Goal: Feedback & Contribution: Contribute content

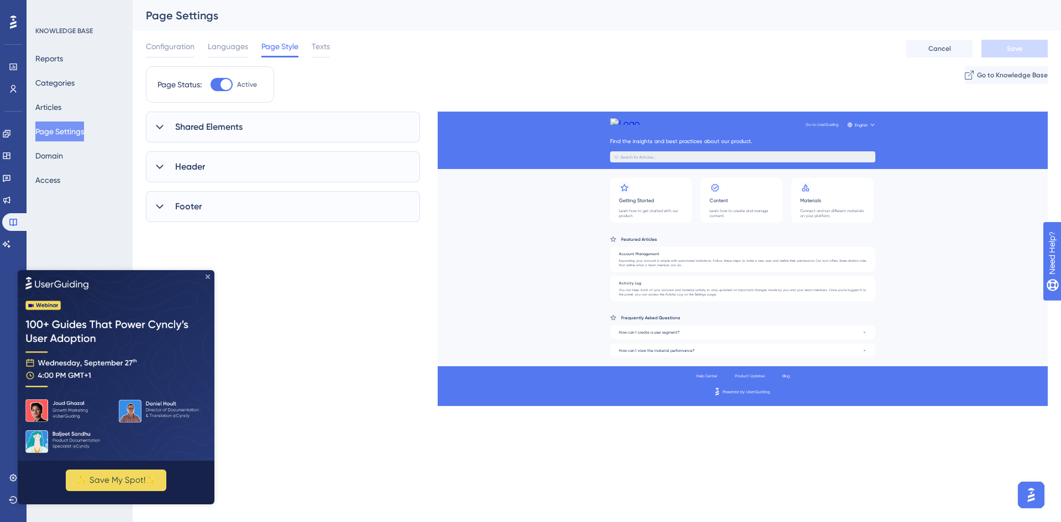
drag, startPoint x: 207, startPoint y: 277, endPoint x: 188, endPoint y: 539, distance: 263.2
click at [207, 277] on icon "Close Preview" at bounding box center [208, 276] width 4 height 4
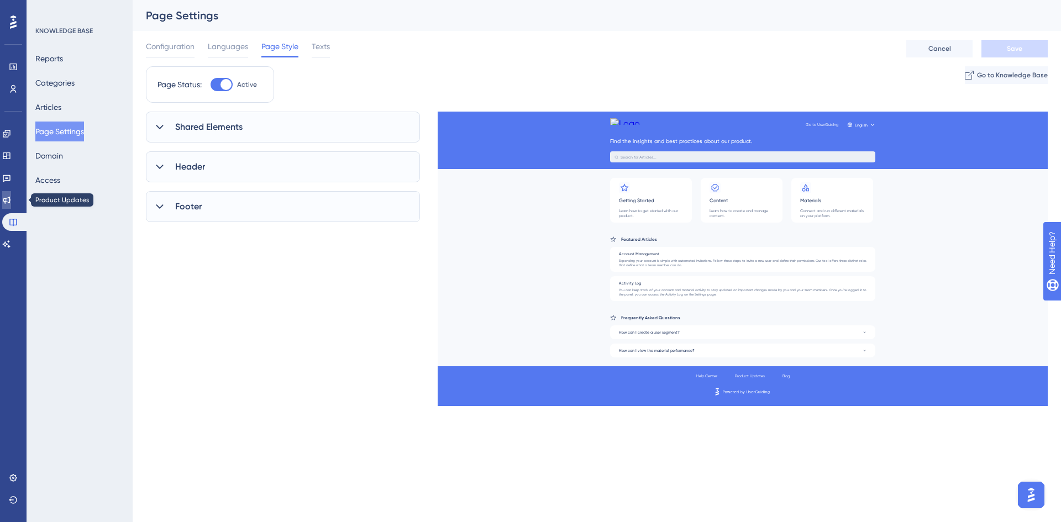
click at [10, 202] on icon at bounding box center [6, 200] width 7 height 7
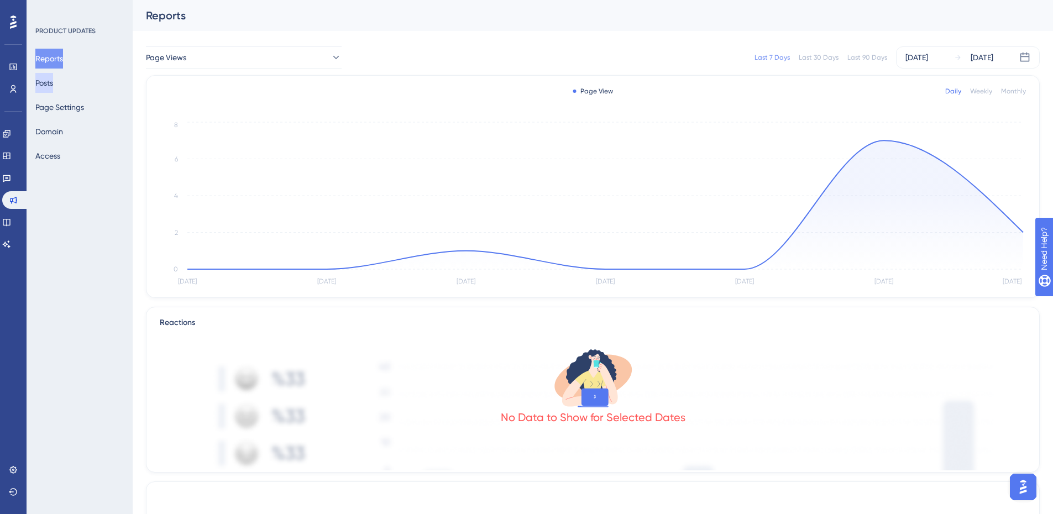
click at [53, 89] on button "Posts" at bounding box center [44, 83] width 18 height 20
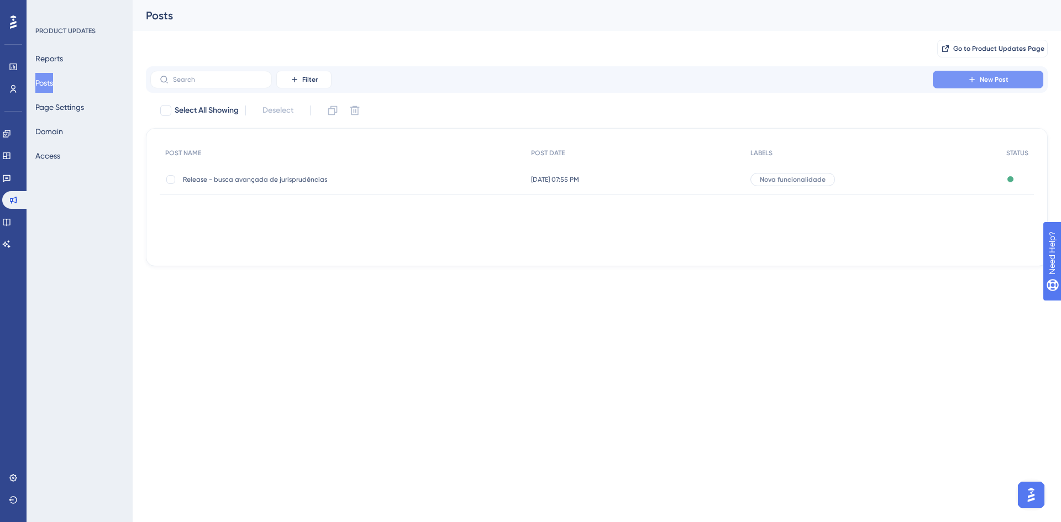
click at [971, 81] on icon at bounding box center [972, 79] width 9 height 9
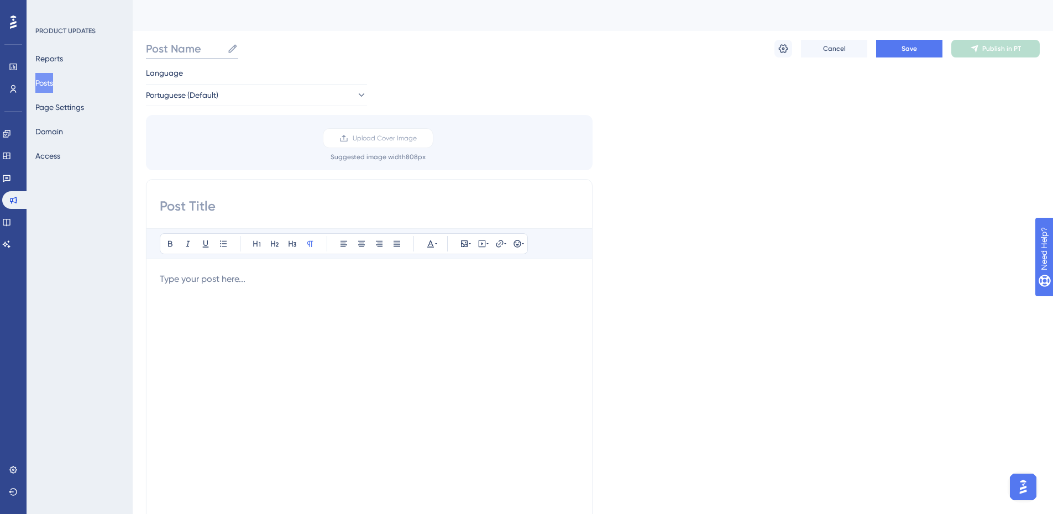
click at [195, 55] on input "Post Name" at bounding box center [184, 48] width 77 height 15
paste input "🔎 Novidades na Central de Processos"
type input "🔎 Novidades na Central de Processos"
click at [316, 297] on div at bounding box center [369, 393] width 419 height 243
click at [281, 324] on div at bounding box center [369, 393] width 419 height 243
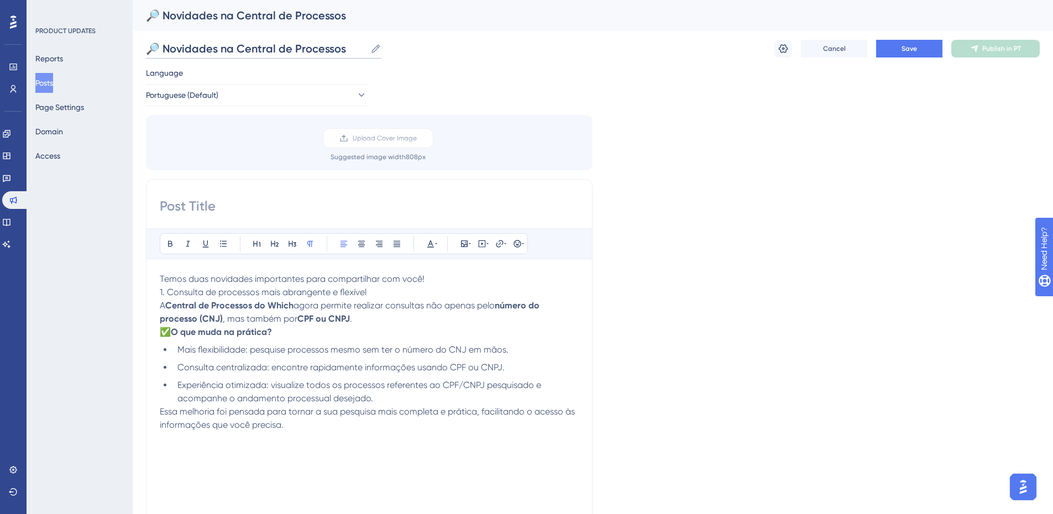
click at [301, 52] on input "🔎 Novidades na Central de Processos" at bounding box center [256, 48] width 220 height 15
click at [880, 97] on div "Language Portuguese (Default) Upload Cover Image Suggested image width 808 px B…" at bounding box center [593, 328] width 894 height 525
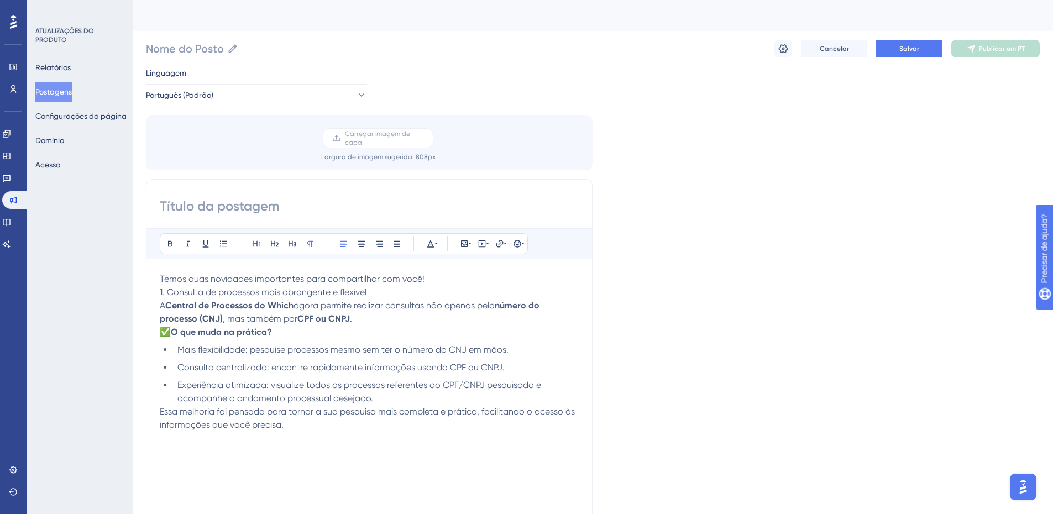
click at [250, 210] on input at bounding box center [369, 206] width 419 height 18
click at [215, 53] on input "Nome do Posto" at bounding box center [184, 48] width 77 height 15
click at [199, 51] on input "Nome do Posto" at bounding box center [184, 48] width 77 height 15
click at [343, 461] on div "Temos duas novidades importantes para compartilhar com você! 1. Consulta de pro…" at bounding box center [369, 393] width 419 height 243
click at [313, 438] on p "Essa melhoria foi pensada para tornar a sua pesquisa mais completa e prática, f…" at bounding box center [369, 425] width 419 height 40
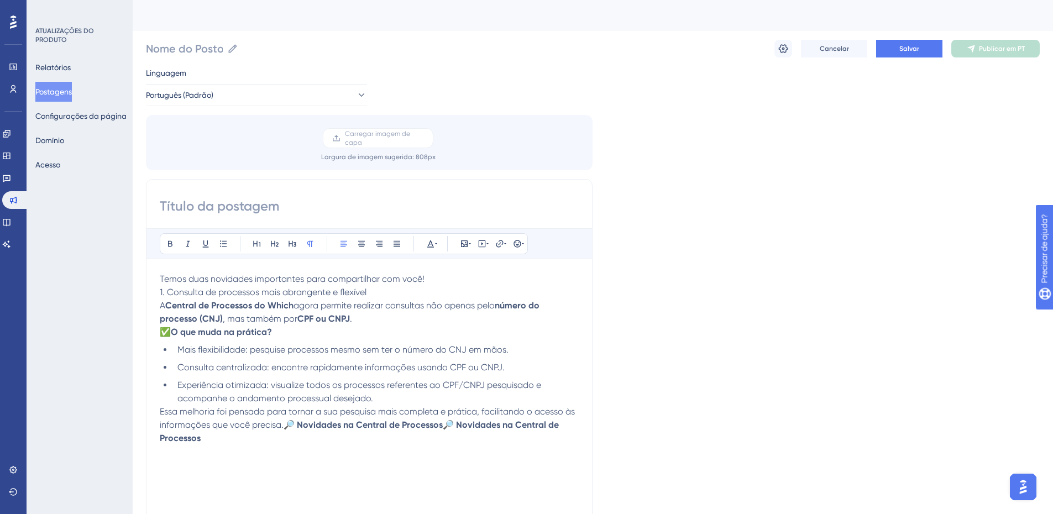
click at [232, 441] on p "Essa melhoria foi pensada para tornar a sua pesquisa mais completa e prática, f…" at bounding box center [369, 425] width 419 height 40
click at [274, 423] on span "Essa melhoria foi pensada para tornar a sua pesquisa mais completa e prática, f…" at bounding box center [368, 418] width 417 height 24
drag, startPoint x: 286, startPoint y: 424, endPoint x: 454, endPoint y: 453, distance: 170.3
click at [454, 453] on div "Temos duas novidades importantes para compartilhar com você! 1. Consulta de pro…" at bounding box center [369, 393] width 419 height 243
click at [214, 54] on input "Nome do Posto" at bounding box center [184, 48] width 77 height 15
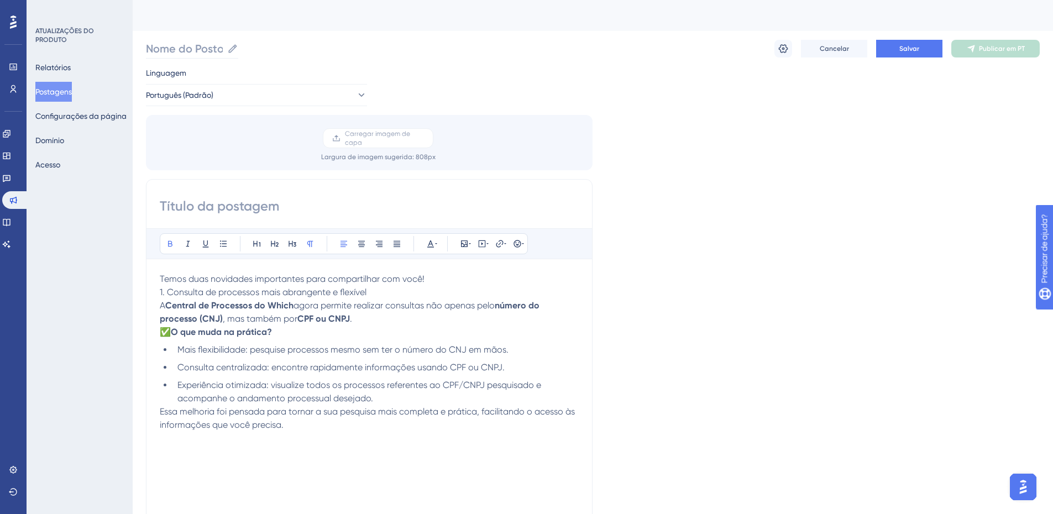
click at [235, 48] on icon at bounding box center [233, 48] width 8 height 8
click at [223, 48] on input "Nome do Posto" at bounding box center [184, 48] width 77 height 15
click at [201, 46] on input "Nome do Posto" at bounding box center [184, 48] width 77 height 15
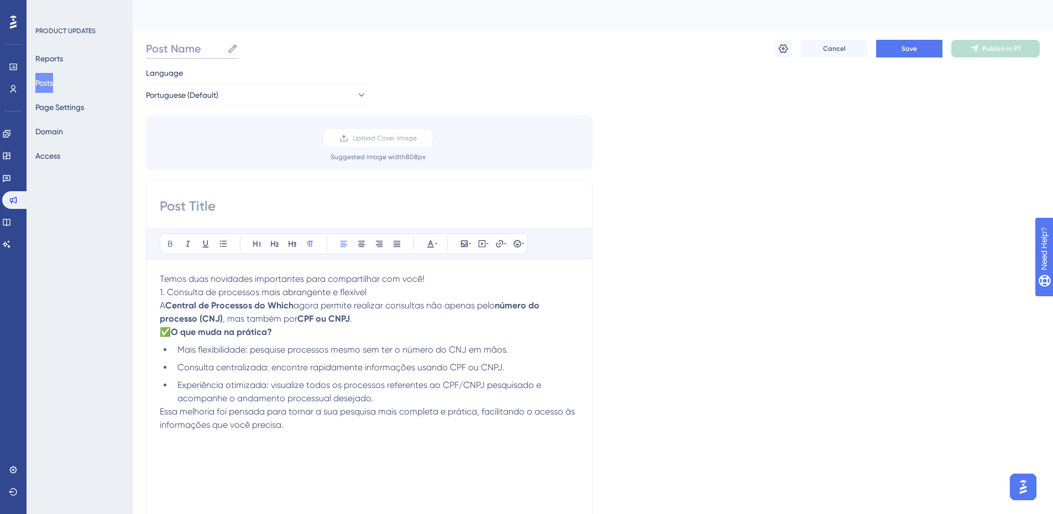
click at [193, 44] on input "Post Name" at bounding box center [184, 48] width 77 height 15
paste input "🔎 Novidades na Central de Processos🔎 Novidades na Central de Processos"
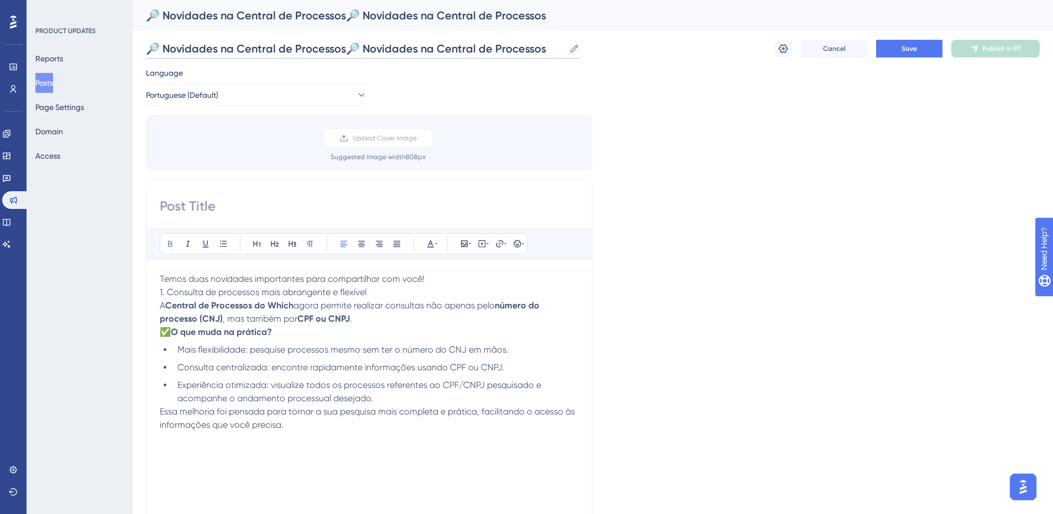
drag, startPoint x: 349, startPoint y: 46, endPoint x: 549, endPoint y: 53, distance: 200.2
click at [549, 53] on input "🔎 Novidades na Central de Processos🔎 Novidades na Central de Processos" at bounding box center [355, 48] width 418 height 15
type input "🔎 Novidades na Central de Processos"
click at [228, 204] on input at bounding box center [369, 206] width 419 height 18
paste input "🔎 Novidades na Central de Processos"
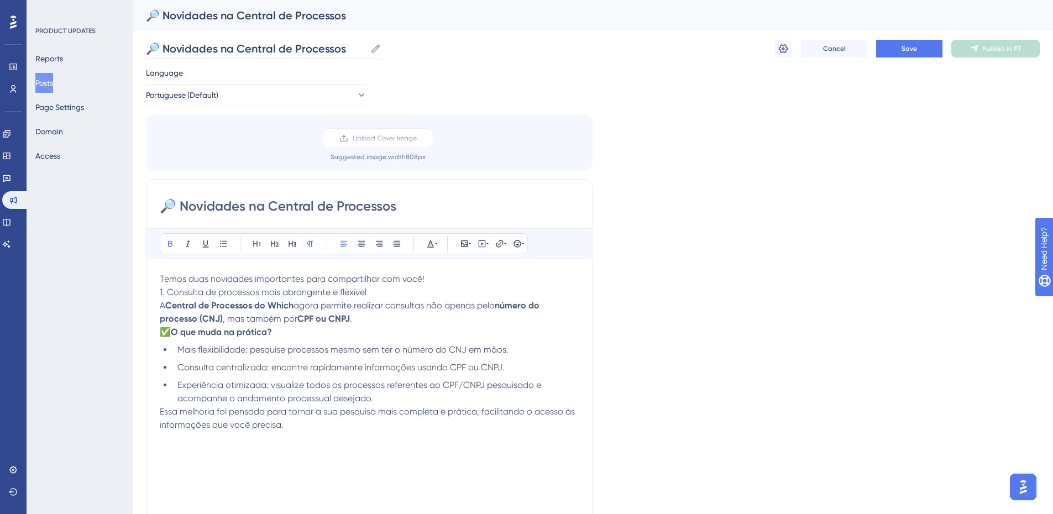
type input "🔎 Novidades na Central de Processos"
click at [166, 46] on input "🔎 Novidades na Central de Processos" at bounding box center [256, 48] width 220 height 15
type input "Novidades na Central de Processos"
click at [432, 403] on li "Experiência otimizada: visualize todos os processos referentes ao CPF/CNPJ pesq…" at bounding box center [376, 392] width 406 height 27
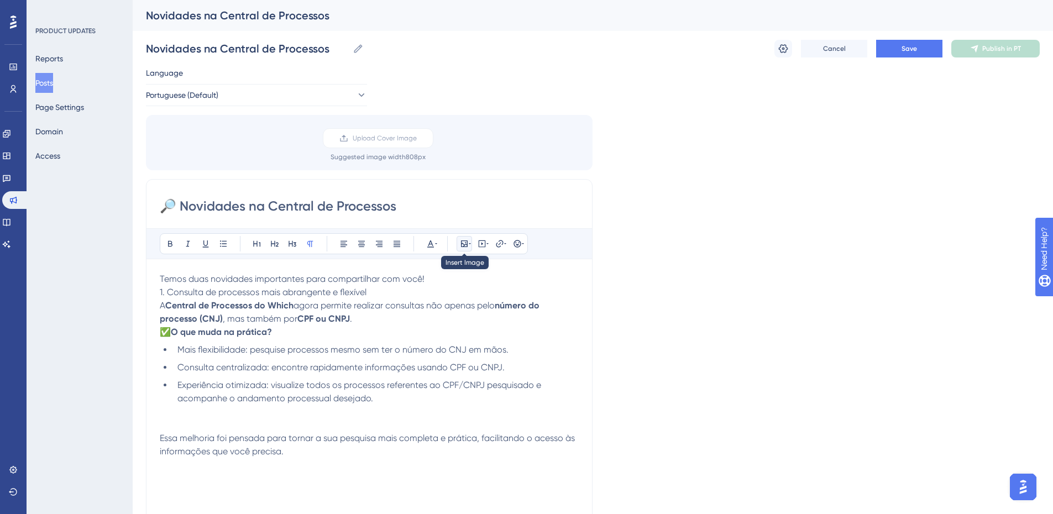
click at [463, 246] on icon at bounding box center [464, 243] width 7 height 7
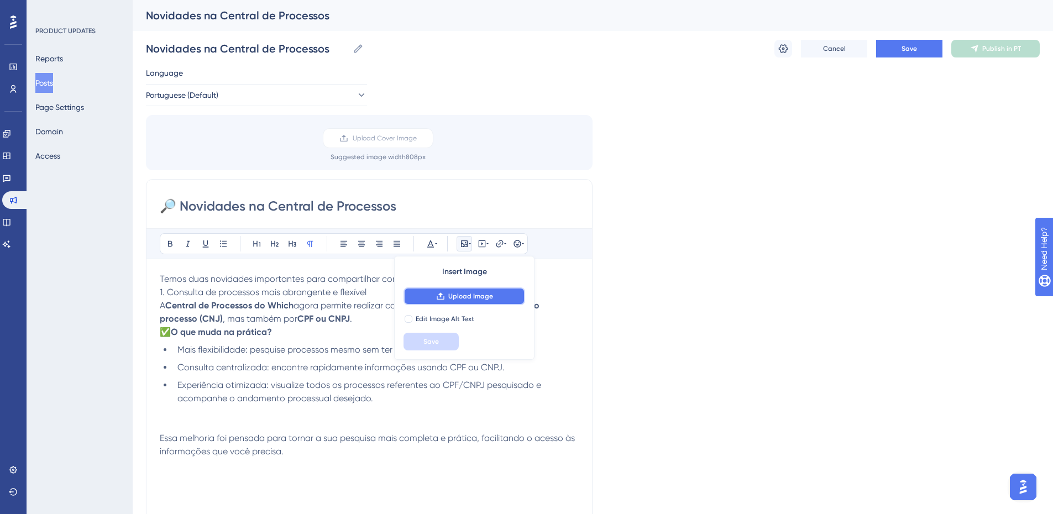
click at [477, 301] on button "Upload Image" at bounding box center [464, 296] width 122 height 18
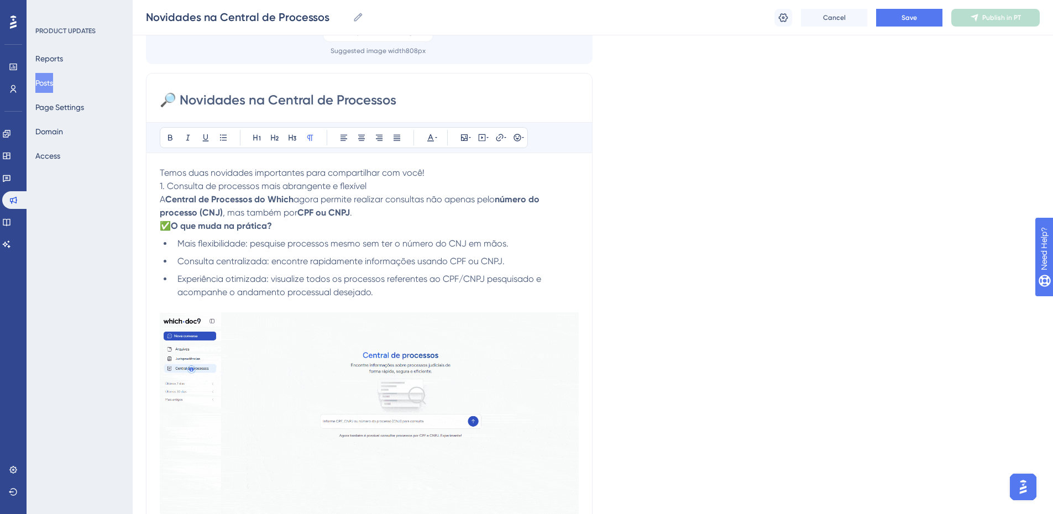
scroll to position [166, 0]
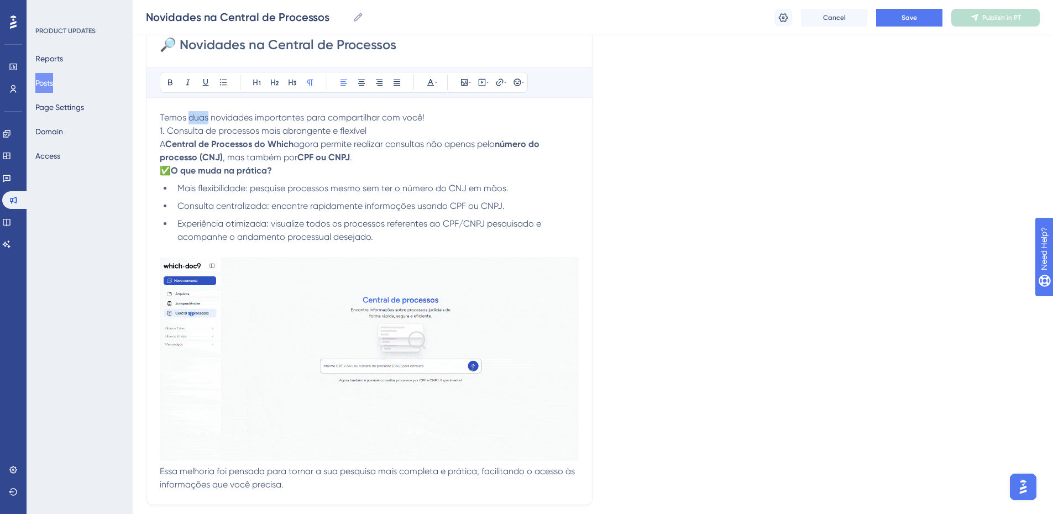
drag, startPoint x: 188, startPoint y: 117, endPoint x: 208, endPoint y: 118, distance: 19.9
click at [208, 118] on span "Temos duas novidades importantes para compartilhar com você!" at bounding box center [292, 117] width 265 height 10
click at [248, 116] on span "Temos uma novidades importantes para compartilhar com você!" at bounding box center [291, 117] width 263 height 10
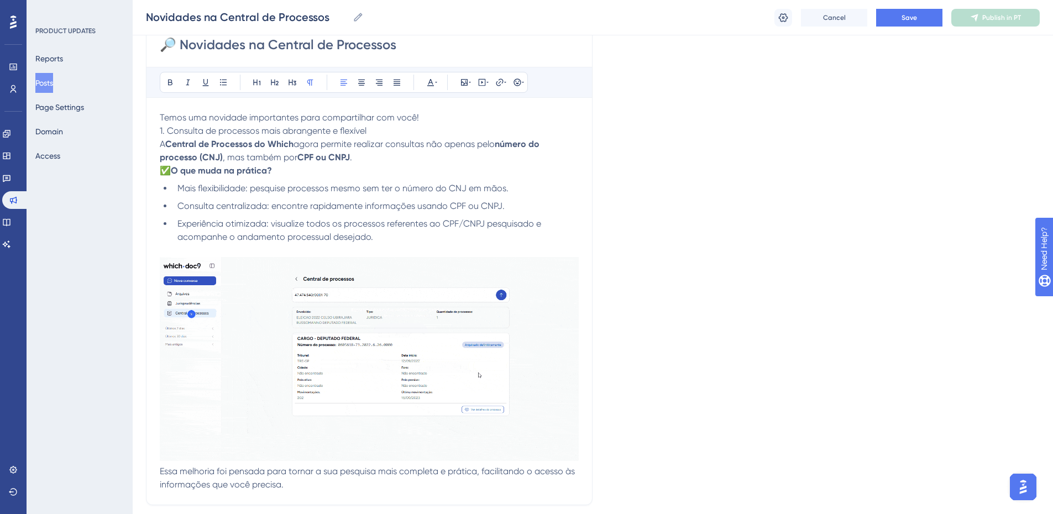
click at [437, 117] on p "Temos uma novidade importantes para compartilhar com você!" at bounding box center [369, 117] width 419 height 13
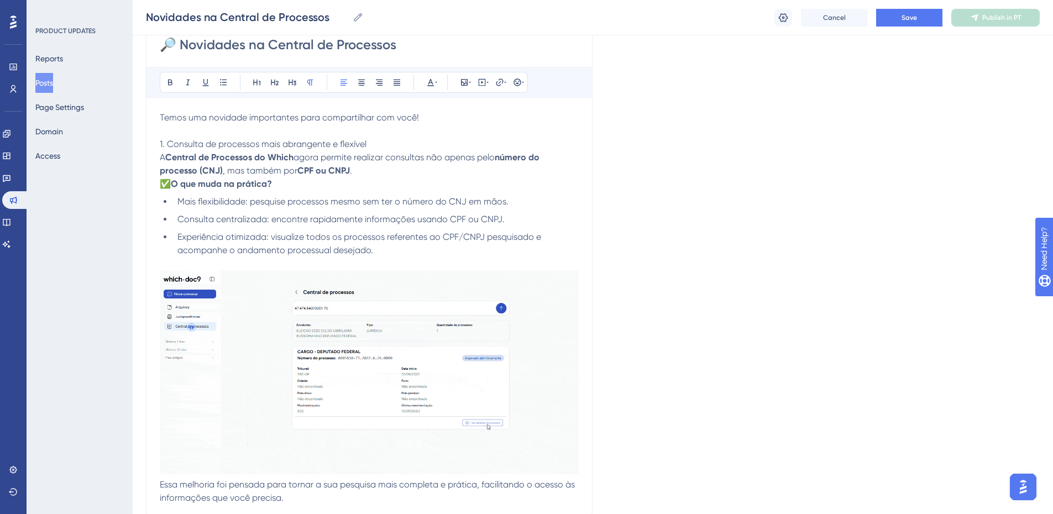
click at [167, 145] on span "1. Consulta de processos mais abrangente e flexível" at bounding box center [263, 144] width 207 height 10
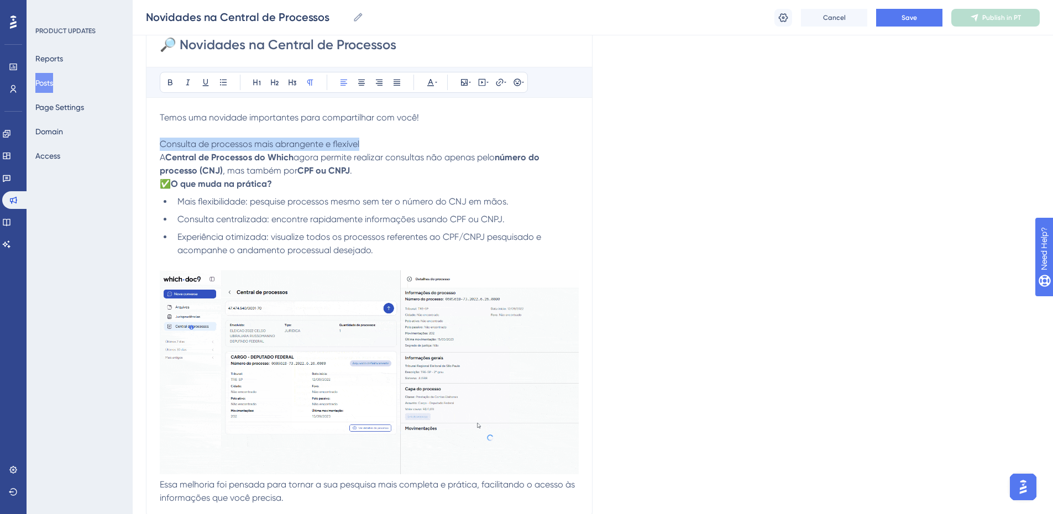
drag, startPoint x: 366, startPoint y: 144, endPoint x: 155, endPoint y: 140, distance: 210.6
click at [155, 140] on div "🔎 Novidades na Central de Processos Bold Italic Underline Bullet Point Heading …" at bounding box center [369, 268] width 447 height 501
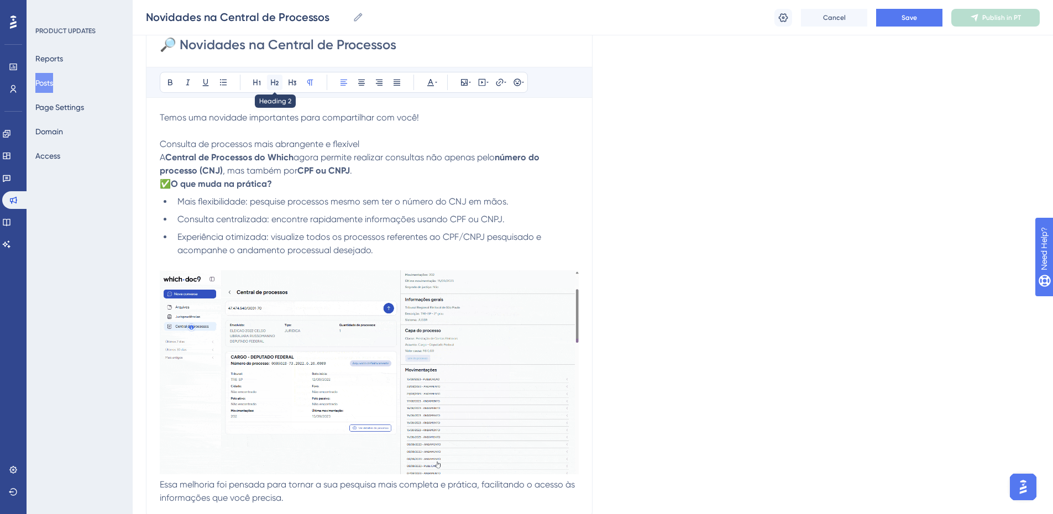
click at [275, 82] on icon at bounding box center [275, 83] width 8 height 6
click at [382, 141] on p "Consulta de processos mais abrangente e flexível A Central de Processos do Whic…" at bounding box center [369, 158] width 419 height 40
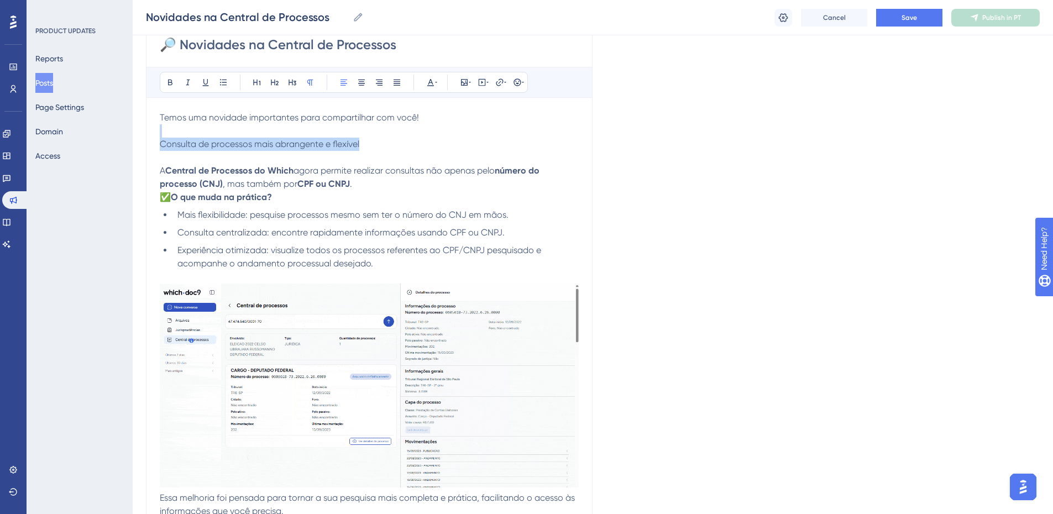
drag, startPoint x: 380, startPoint y: 141, endPoint x: 108, endPoint y: 126, distance: 272.8
click at [133, 126] on div "Performance Users Engagement Widgets Feedback Product Updates Knowledge Base AI…" at bounding box center [593, 327] width 920 height 986
click at [271, 86] on icon at bounding box center [274, 82] width 9 height 9
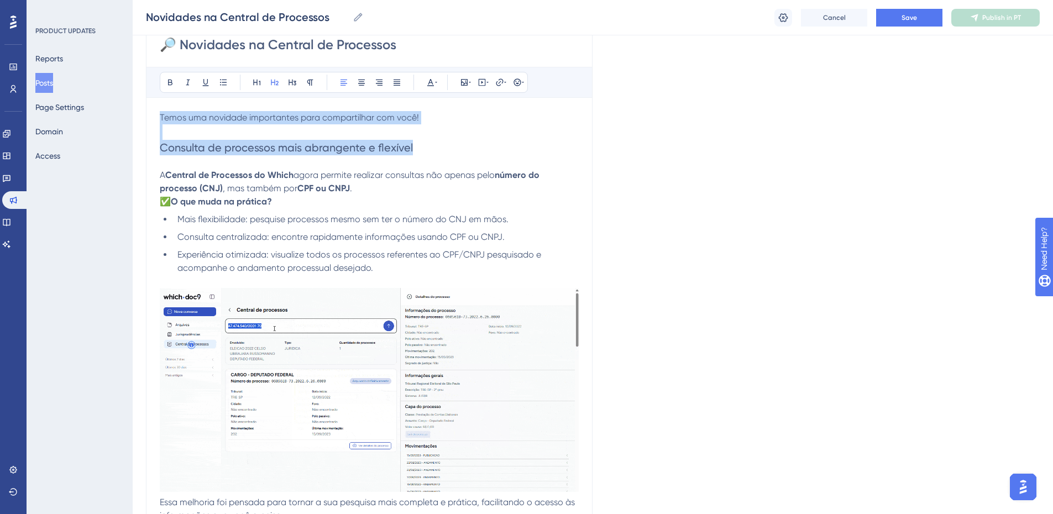
click at [435, 143] on h2 "Consulta de processos mais abrangente e flexível" at bounding box center [369, 147] width 419 height 15
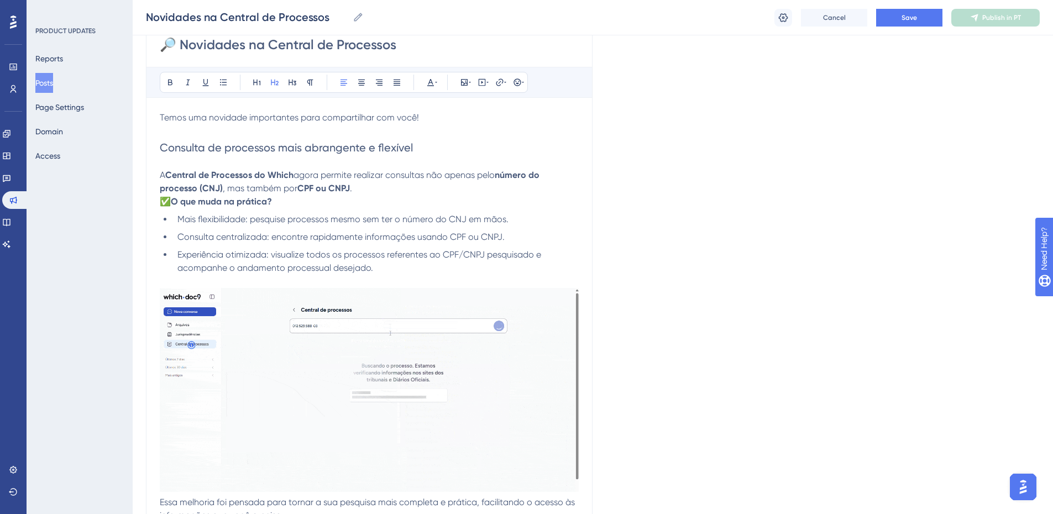
click at [359, 183] on p "A Central de Processos do Which agora permite realizar consultas não apenas pel…" at bounding box center [369, 175] width 419 height 40
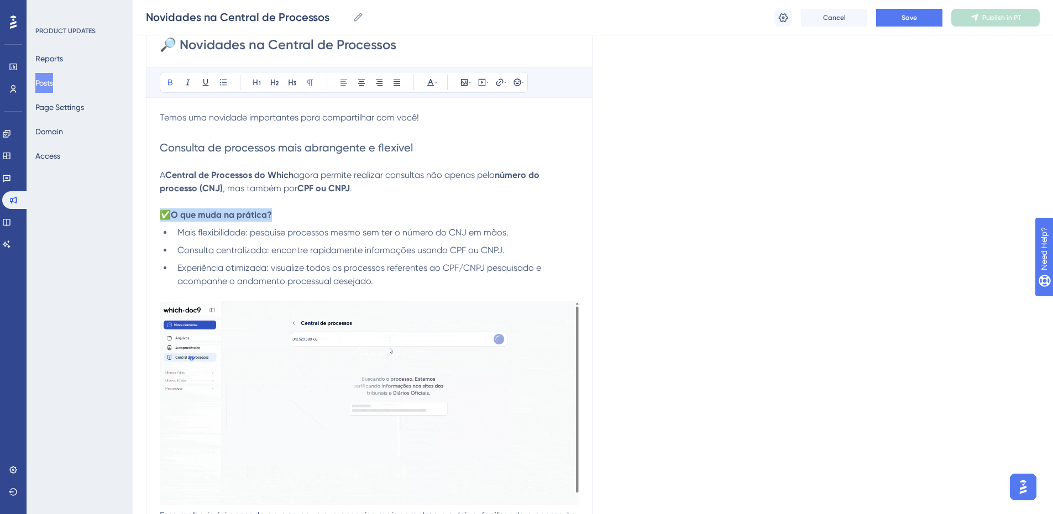
drag, startPoint x: 281, startPoint y: 214, endPoint x: 148, endPoint y: 214, distance: 132.6
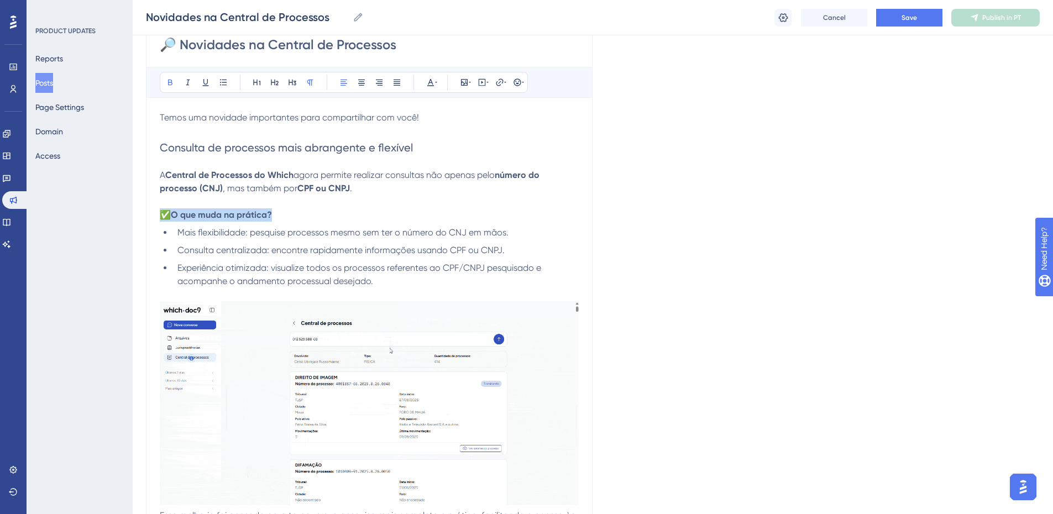
click at [148, 214] on div "🔎 Novidades na Central de Processos Bold Italic Underline Bullet Point Heading …" at bounding box center [369, 284] width 447 height 532
click at [292, 85] on icon at bounding box center [292, 83] width 8 height 6
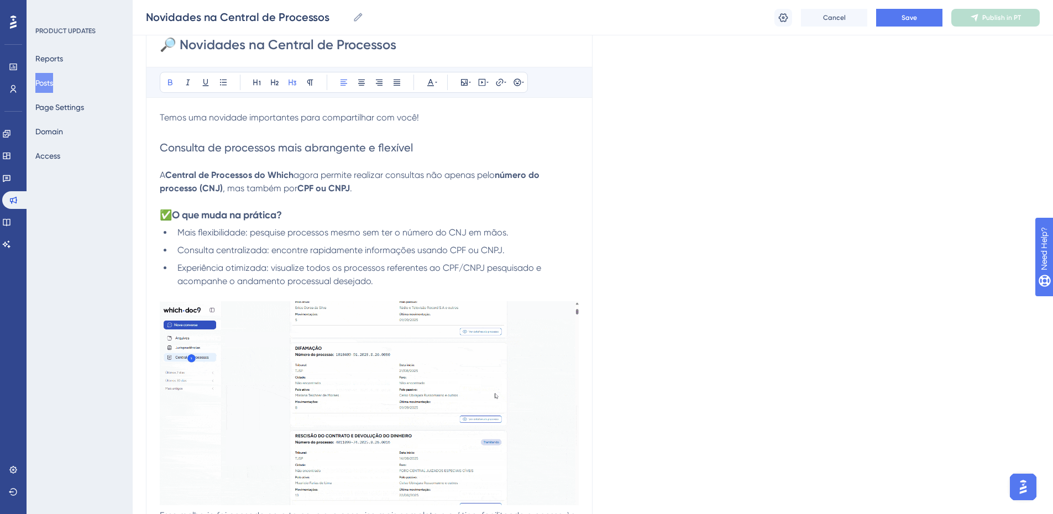
click at [332, 209] on h3 "✅O que muda na prática?" at bounding box center [369, 214] width 419 height 13
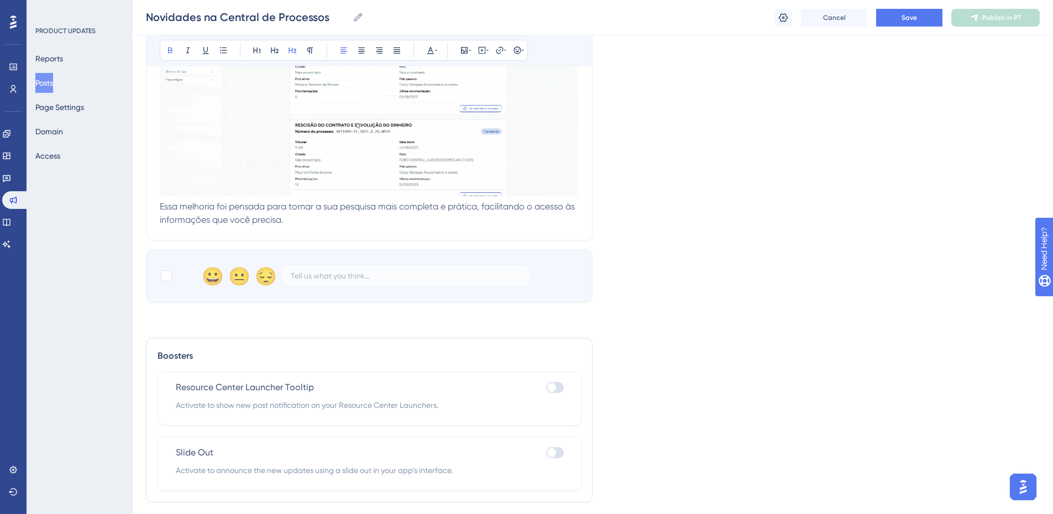
scroll to position [507, 0]
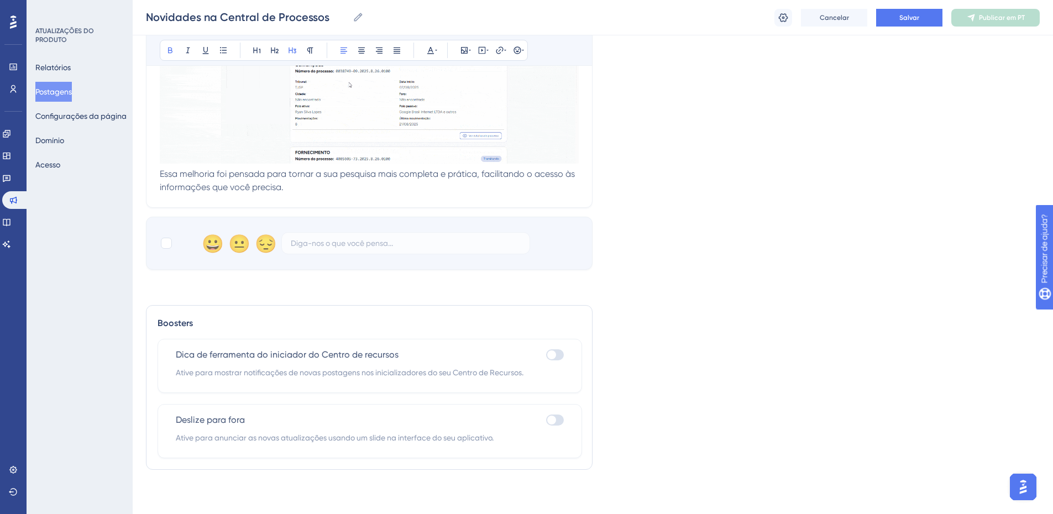
click at [558, 423] on div "Linguagem Português (Padrão) Carregar imagem de capa Largura de imagem sugerida…" at bounding box center [593, 20] width 894 height 915
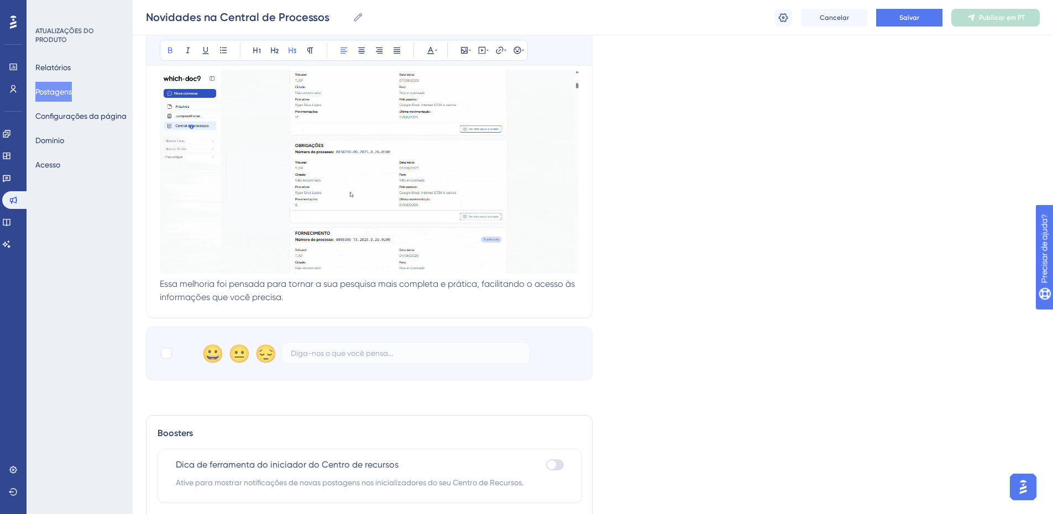
scroll to position [375, 0]
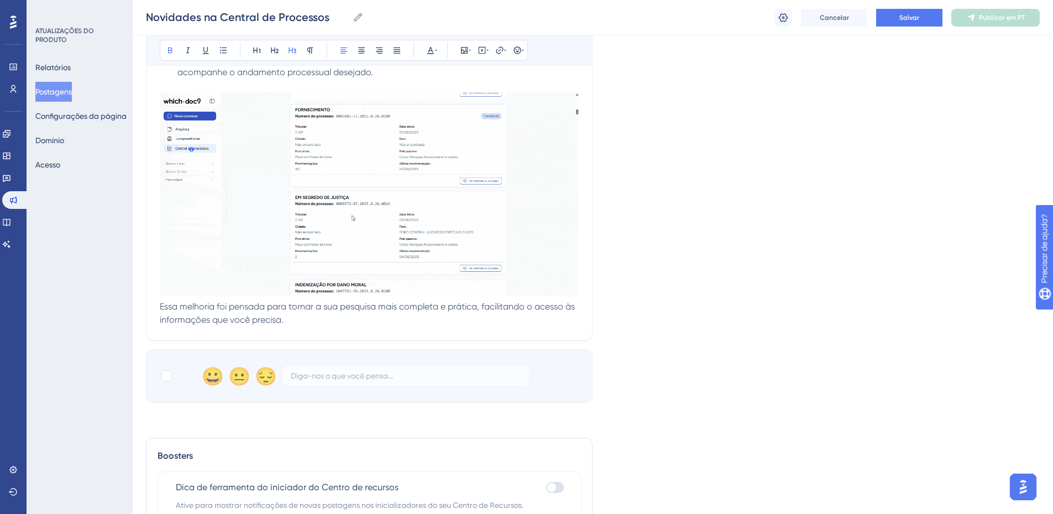
click at [556, 490] on div at bounding box center [555, 487] width 18 height 11
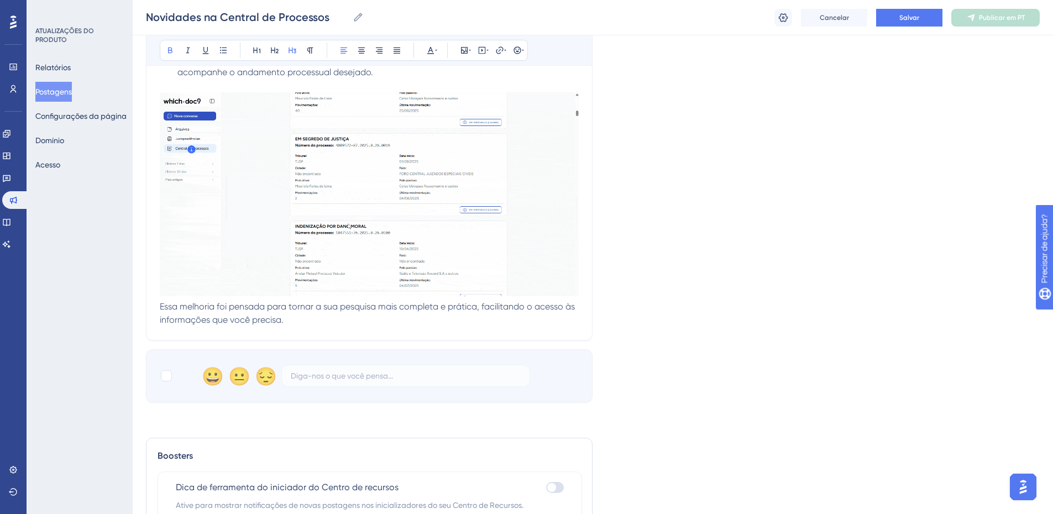
click at [546, 488] on input "checkbox" at bounding box center [545, 487] width 1 height 1
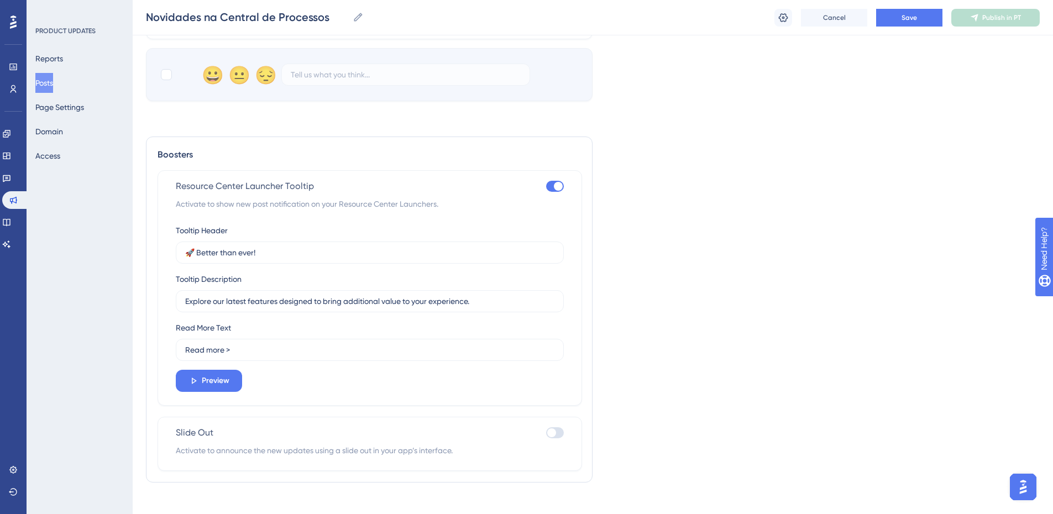
scroll to position [689, 0]
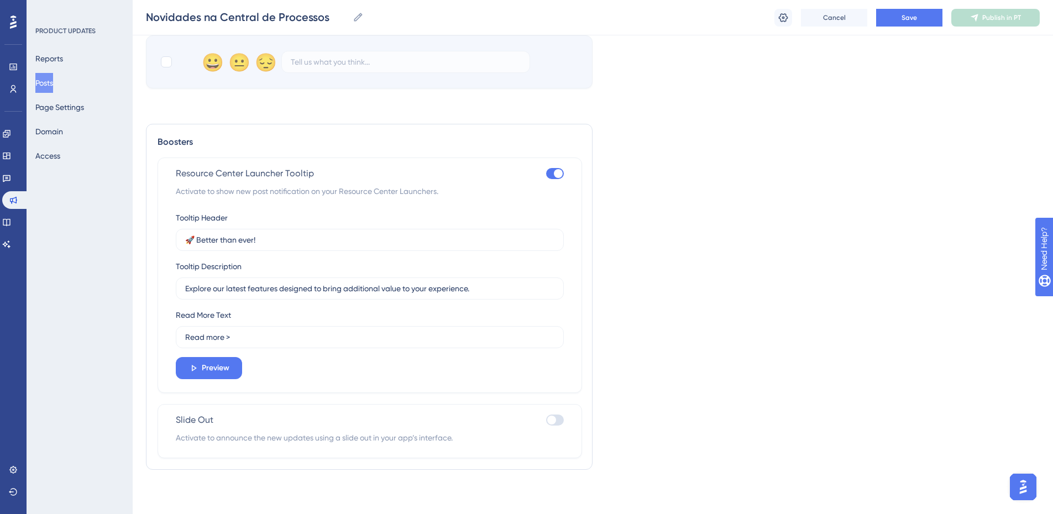
click at [549, 170] on div at bounding box center [555, 173] width 18 height 11
click at [546, 174] on input "checkbox" at bounding box center [545, 174] width 1 height 1
checkbox input "false"
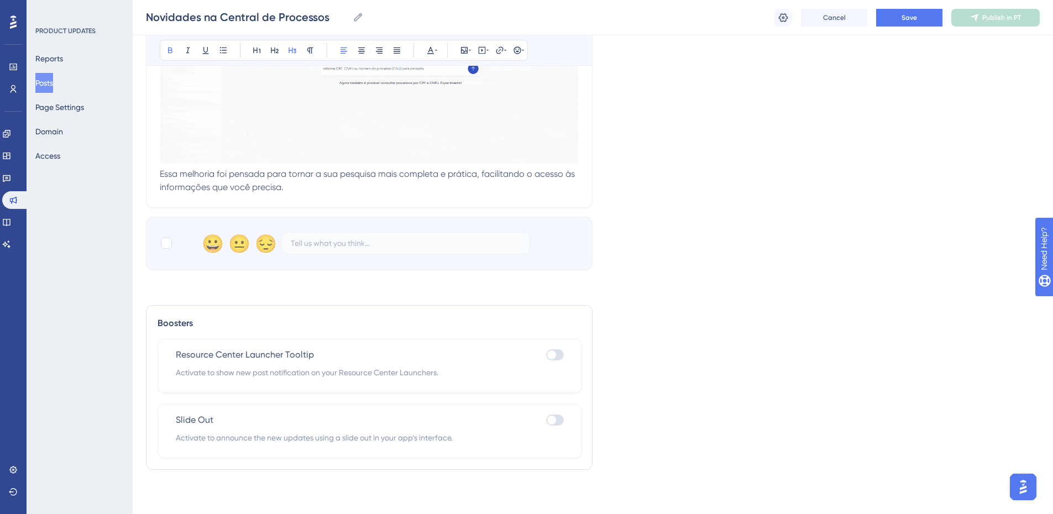
scroll to position [507, 0]
click at [560, 421] on div at bounding box center [555, 419] width 18 height 11
click at [546, 421] on input "checkbox" at bounding box center [545, 420] width 1 height 1
checkbox input "true"
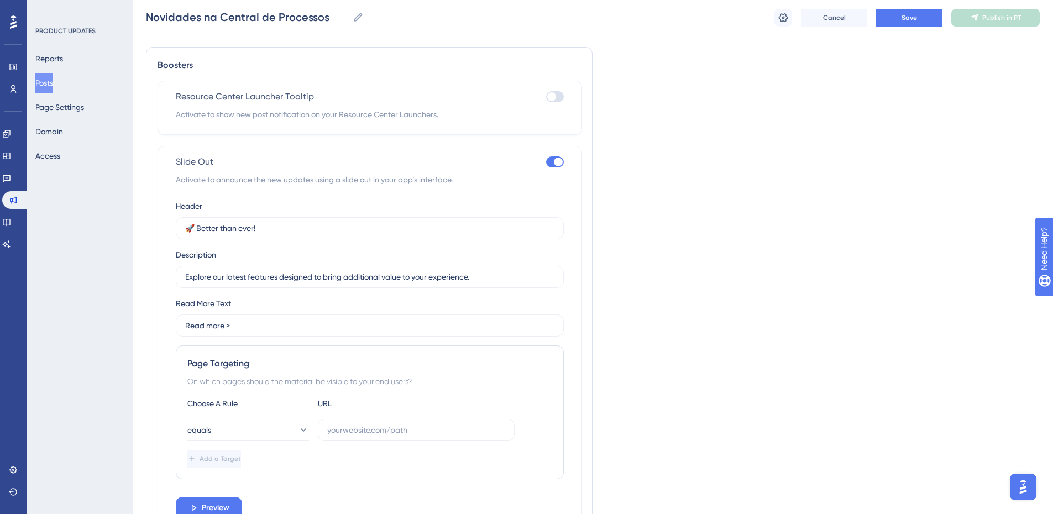
scroll to position [839, 0]
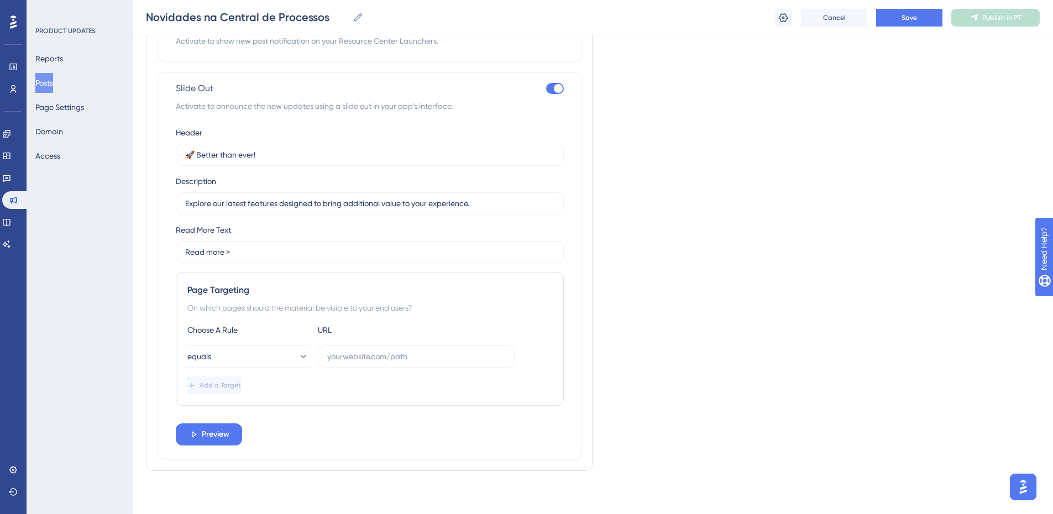
drag, startPoint x: 174, startPoint y: 85, endPoint x: 497, endPoint y: 312, distance: 395.1
click at [497, 312] on div "Slide Out Activate to announce the new updates using a slide out in your app’s …" at bounding box center [369, 265] width 424 height 387
copy div "Slide Out Activate to announce the new updates using a slide out in your app’s …"
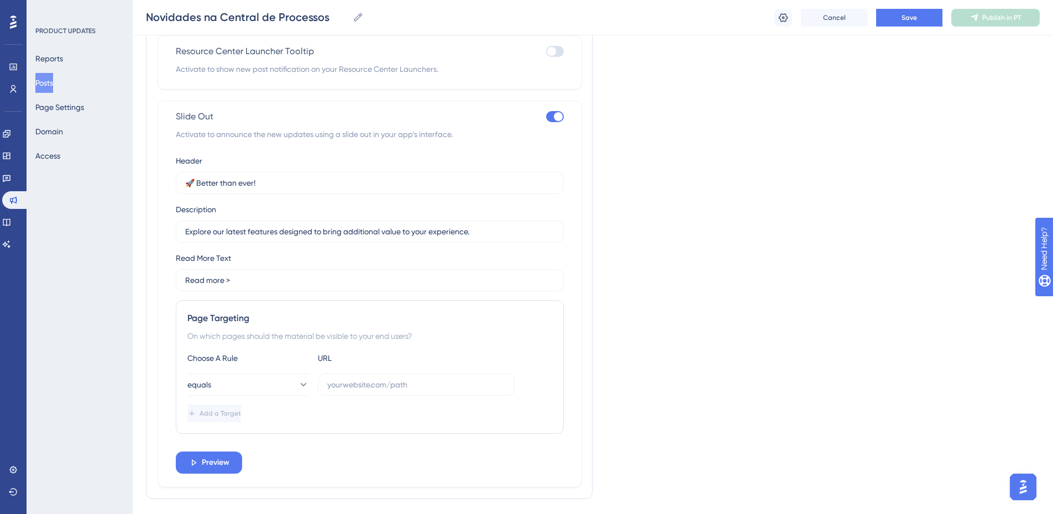
scroll to position [784, 0]
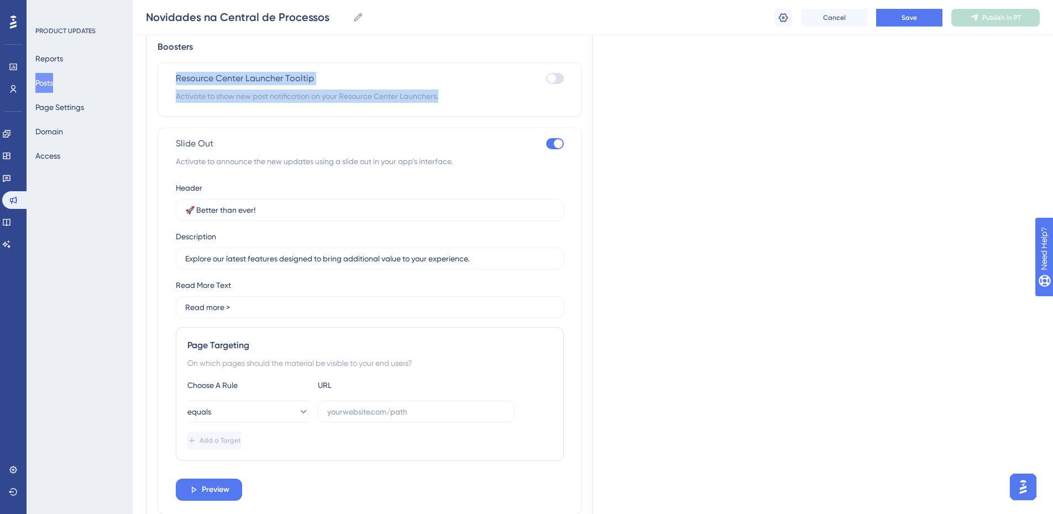
drag, startPoint x: 174, startPoint y: 77, endPoint x: 450, endPoint y: 97, distance: 277.0
click at [450, 97] on div "Resource Center Launcher Tooltip Activate to show new post notification on your…" at bounding box center [369, 89] width 424 height 54
copy div "Resource Center Launcher Tooltip Activate to show new post notification on your…"
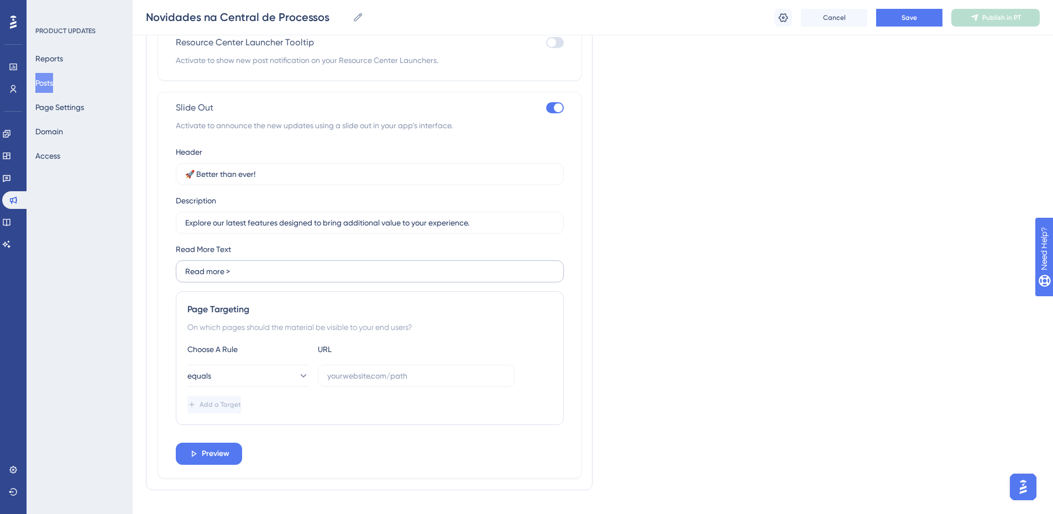
scroll to position [839, 0]
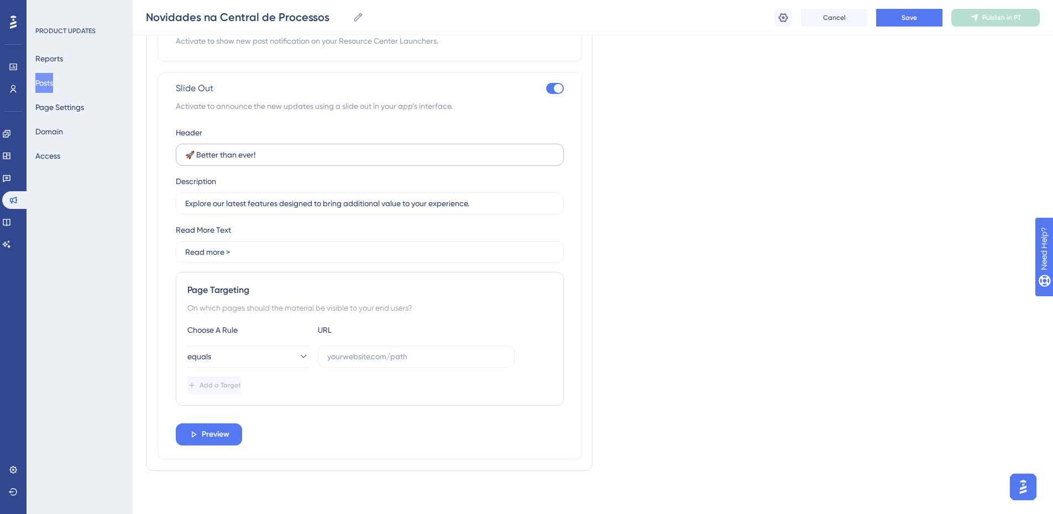
click at [370, 164] on label "🚀 Better than ever!" at bounding box center [370, 155] width 388 height 22
click at [370, 161] on input "🚀 Better than ever!" at bounding box center [369, 155] width 369 height 12
click at [370, 164] on label "🚀 Better than ever!" at bounding box center [370, 155] width 388 height 22
click at [370, 161] on input "🚀 Better than ever!" at bounding box center [369, 155] width 369 height 12
click at [370, 164] on label "🚀 Better than ever!" at bounding box center [370, 155] width 388 height 22
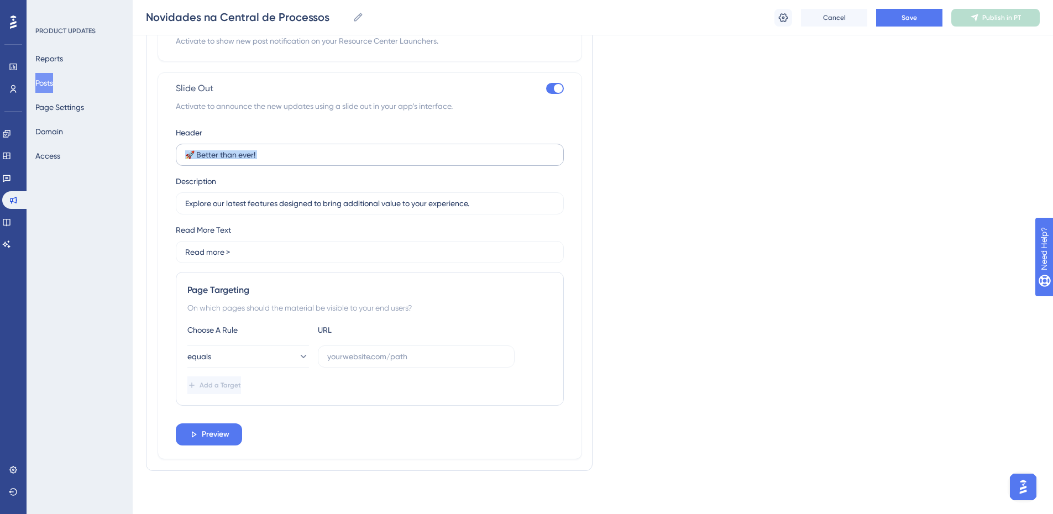
click at [370, 161] on input "🚀 Better than ever!" at bounding box center [369, 155] width 369 height 12
click at [370, 164] on label "🚀 Better than ever!" at bounding box center [370, 155] width 388 height 22
click at [370, 161] on input "🚀 Better than ever!" at bounding box center [369, 155] width 369 height 12
click at [361, 158] on input "🚀 Better than ever!" at bounding box center [369, 155] width 369 height 12
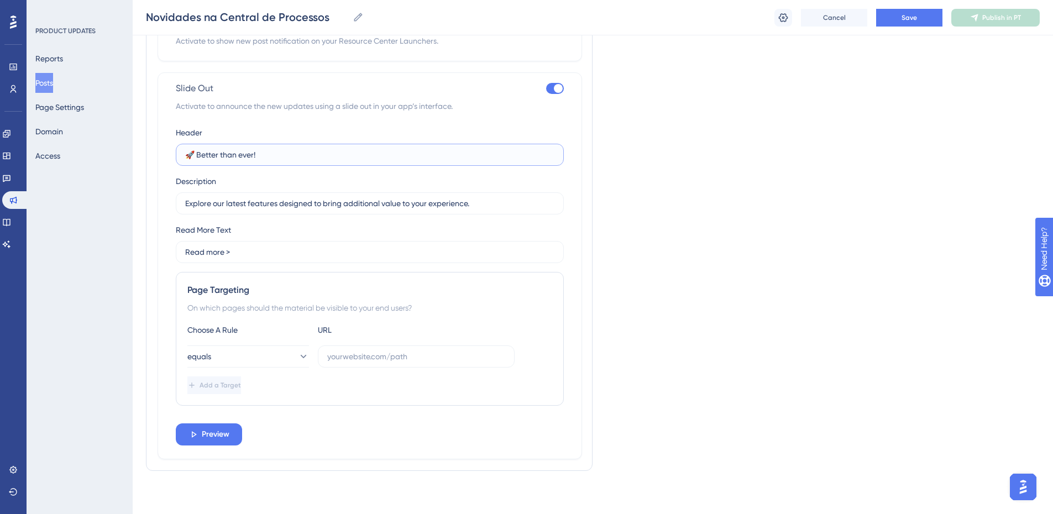
click at [361, 158] on input "🚀 Better than ever!" at bounding box center [369, 155] width 369 height 12
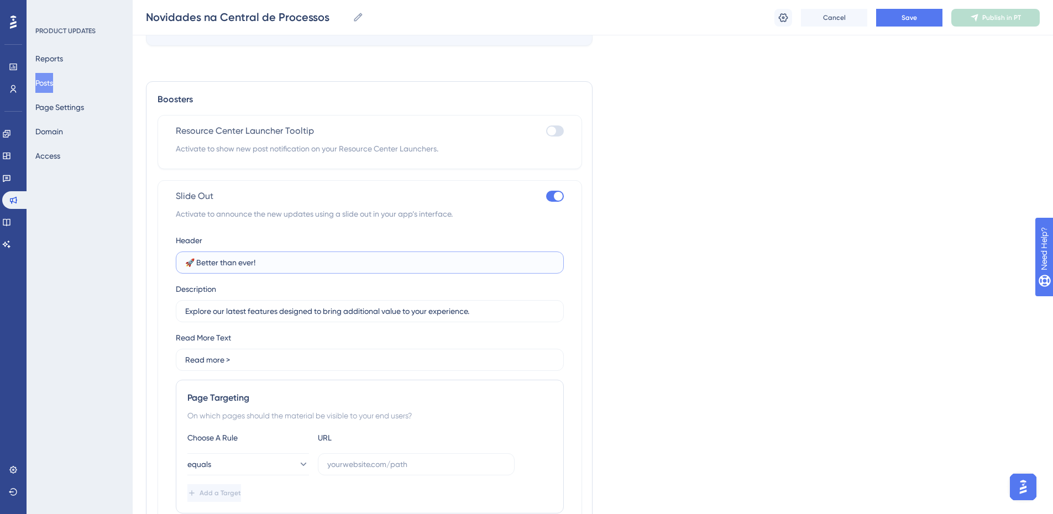
scroll to position [784, 0]
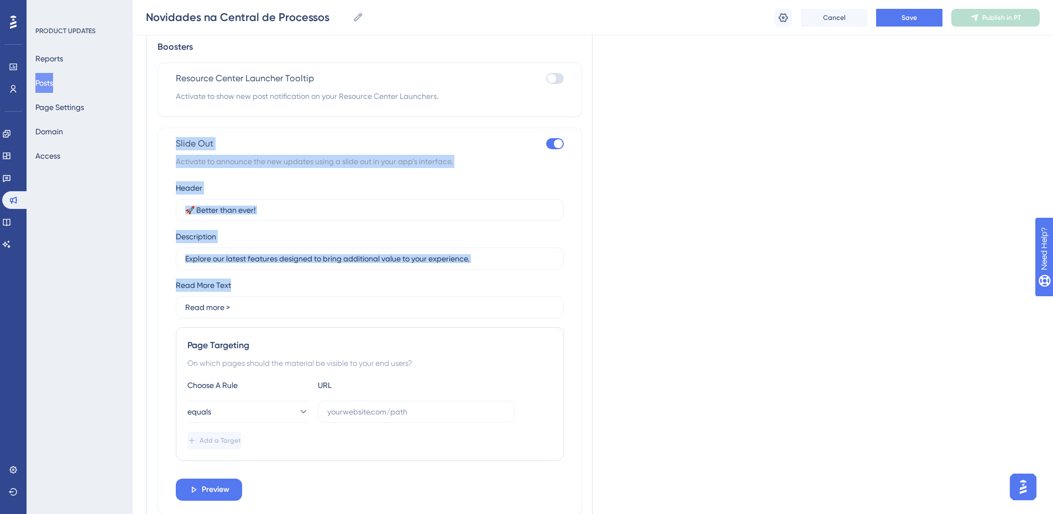
drag, startPoint x: 175, startPoint y: 141, endPoint x: 258, endPoint y: 320, distance: 196.8
click at [258, 320] on div "Slide Out Activate to announce the new updates using a slide out in your app’s …" at bounding box center [369, 321] width 424 height 387
copy div "Slide Out Activate to announce the new updates using a slide out in your app’s …"
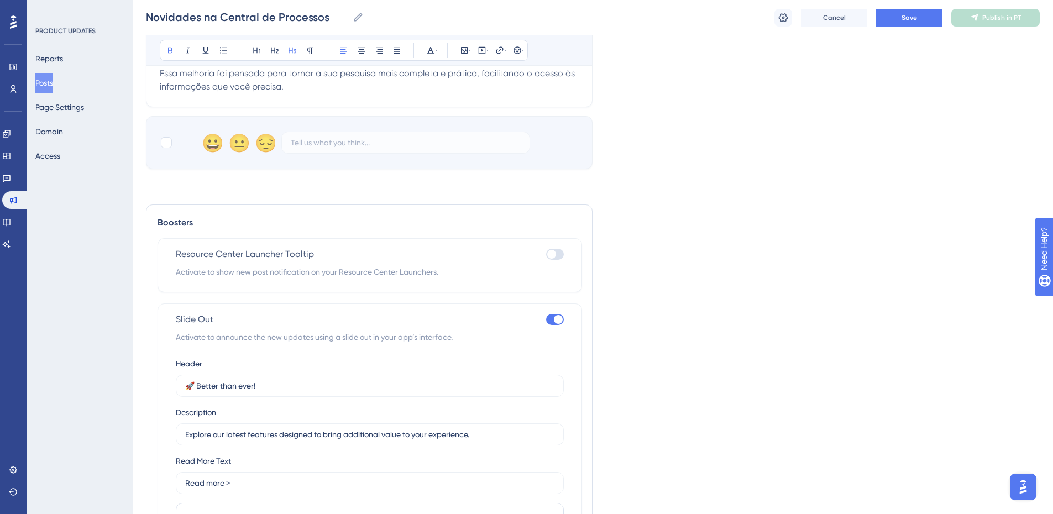
scroll to position [663, 0]
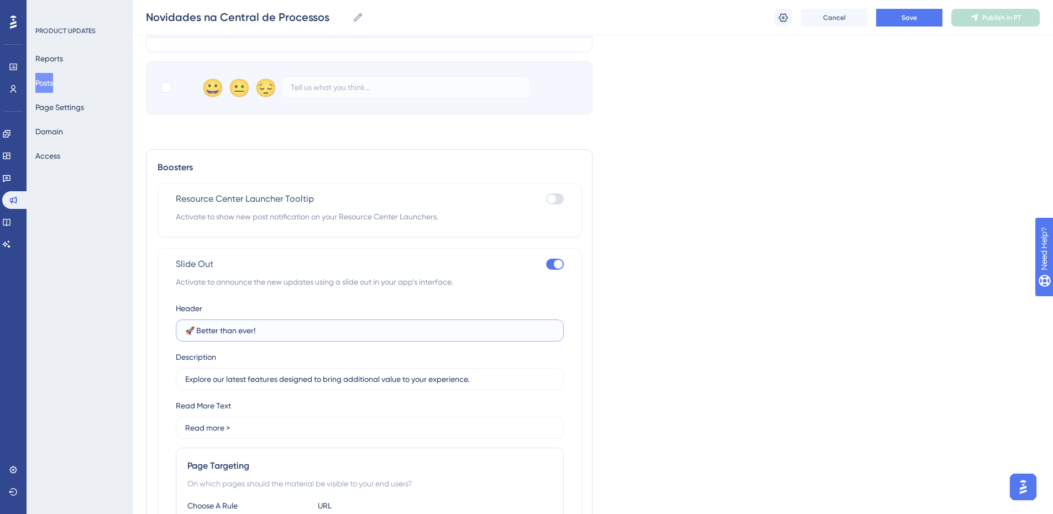
drag, startPoint x: 270, startPoint y: 329, endPoint x: 199, endPoint y: 328, distance: 70.7
click at [199, 328] on input "🚀 Better than ever!" at bounding box center [369, 330] width 369 height 12
drag, startPoint x: 277, startPoint y: 333, endPoint x: 326, endPoint y: 331, distance: 49.2
click at [326, 331] on input "🚀 Confira novidades na cetrall de" at bounding box center [369, 330] width 369 height 12
type input "🚀 Confira novidades na Central de Processos"
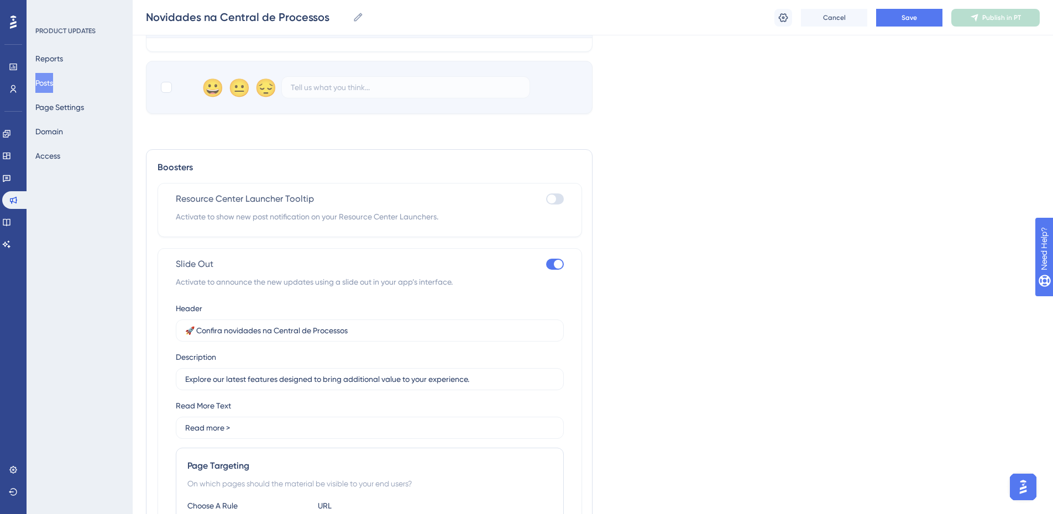
click at [728, 414] on div "Language Portuguese (Default) Upload Cover Image Suggested image width 808 px 🔎…" at bounding box center [593, 32] width 894 height 1248
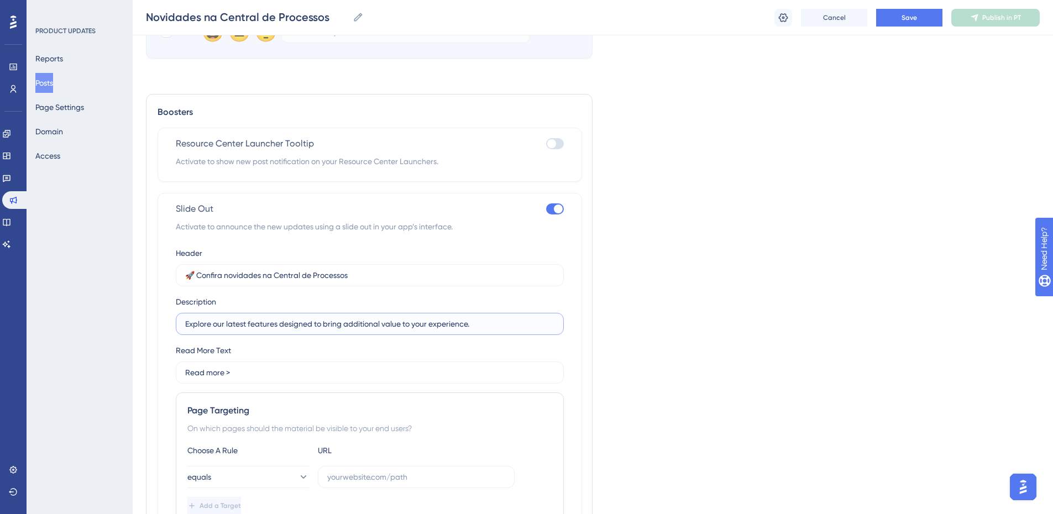
drag, startPoint x: 214, startPoint y: 326, endPoint x: 482, endPoint y: 320, distance: 268.1
click at [482, 320] on input "Explore our latest features designed to bring additional value to your experien…" at bounding box center [369, 324] width 369 height 12
click at [312, 323] on input "Explore novas funcionalidades" at bounding box center [369, 324] width 369 height 12
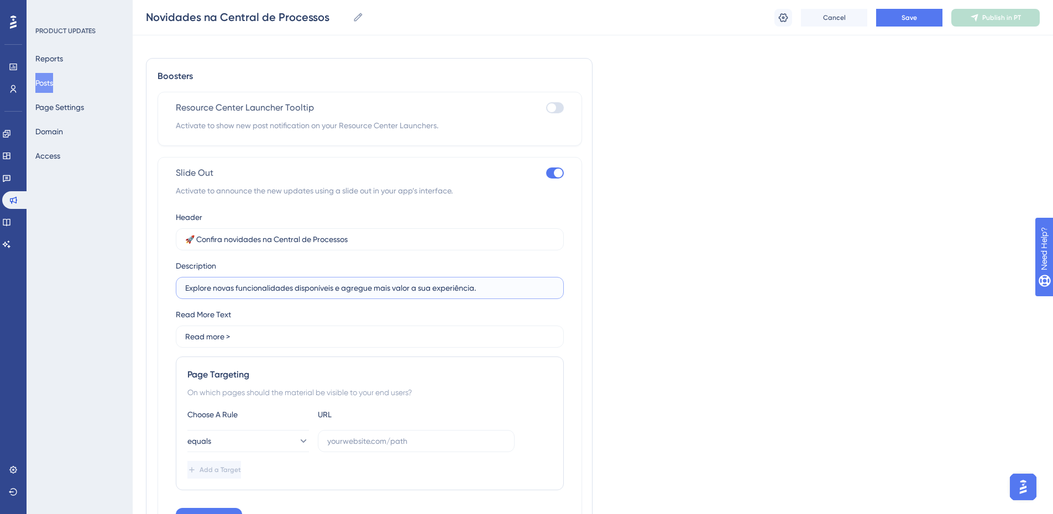
scroll to position [774, 0]
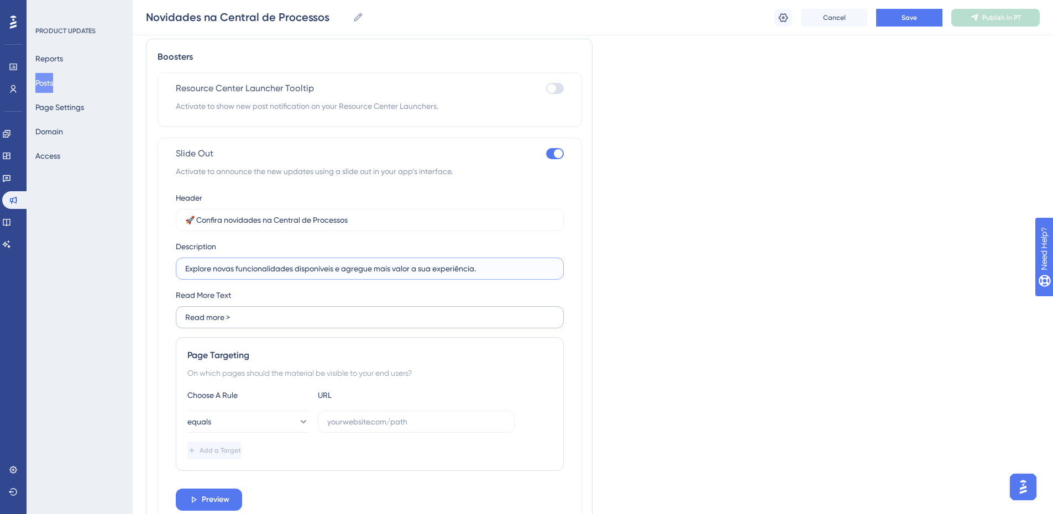
type input "Explore novas funcionalidades disponíveis e agregue mais valor a sua experiênci…"
click at [257, 322] on input "Read more >" at bounding box center [369, 317] width 369 height 12
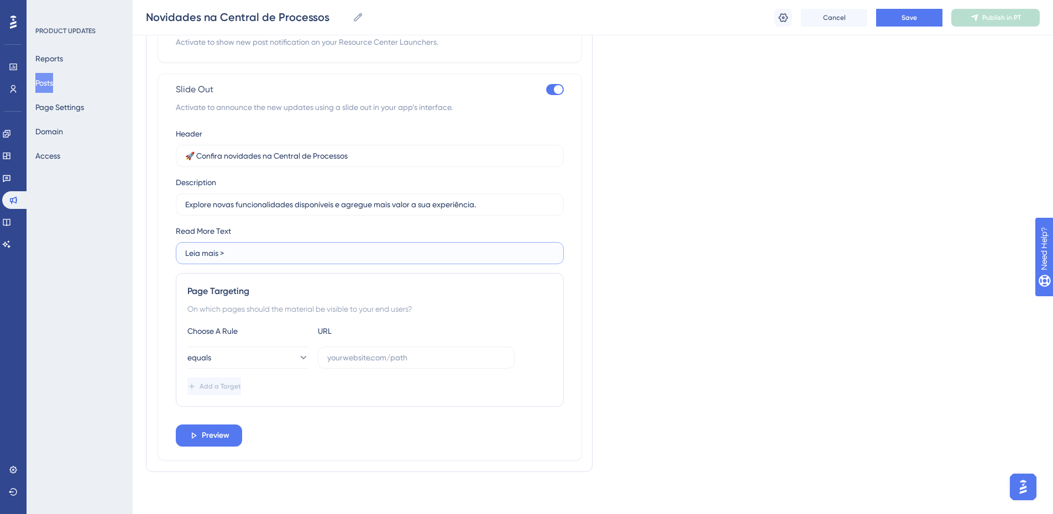
scroll to position [840, 0]
type input "Leia mais >"
click at [362, 361] on input "text" at bounding box center [416, 355] width 178 height 12
paste input "[URL][DOMAIN_NAME]"
type input "[URL][DOMAIN_NAME]"
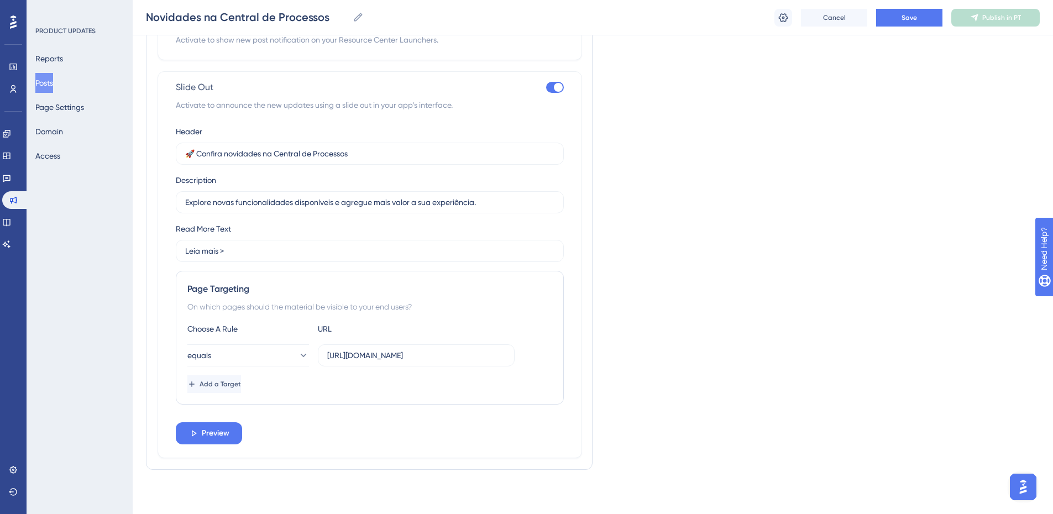
click at [233, 386] on span "Add a Target" at bounding box center [219, 384] width 41 height 9
click at [221, 429] on icon at bounding box center [218, 432] width 11 height 11
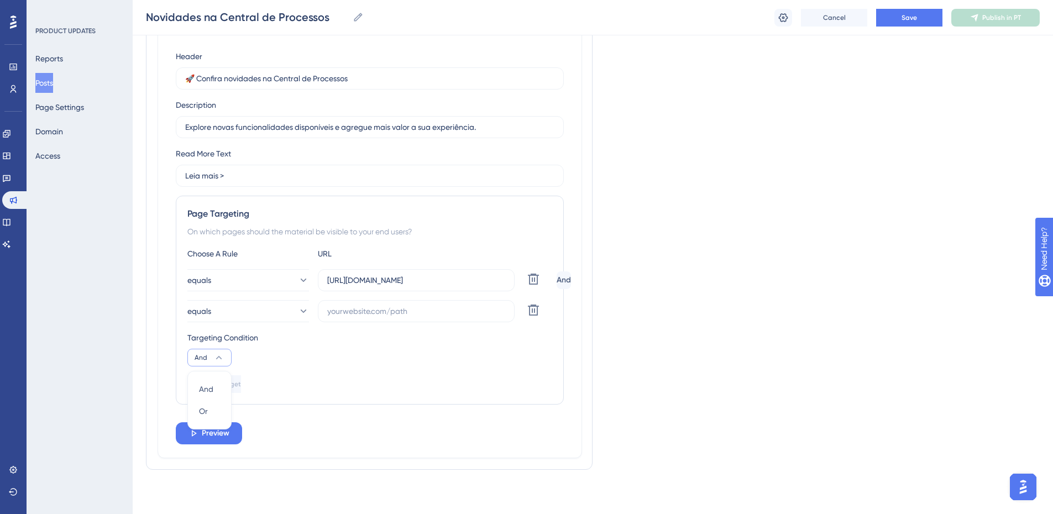
click at [307, 382] on div "Add a Target" at bounding box center [369, 384] width 365 height 18
click at [216, 358] on icon at bounding box center [218, 357] width 11 height 11
click at [214, 389] on div "And And" at bounding box center [209, 389] width 21 height 22
click at [220, 354] on icon at bounding box center [218, 357] width 11 height 11
click at [212, 416] on div "Or Or" at bounding box center [209, 411] width 21 height 22
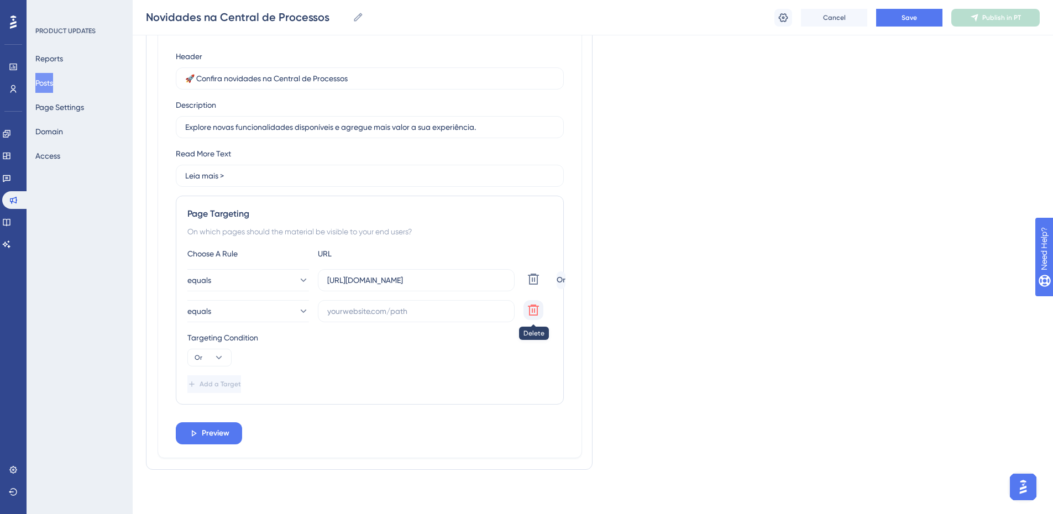
click at [539, 308] on icon at bounding box center [533, 309] width 13 height 13
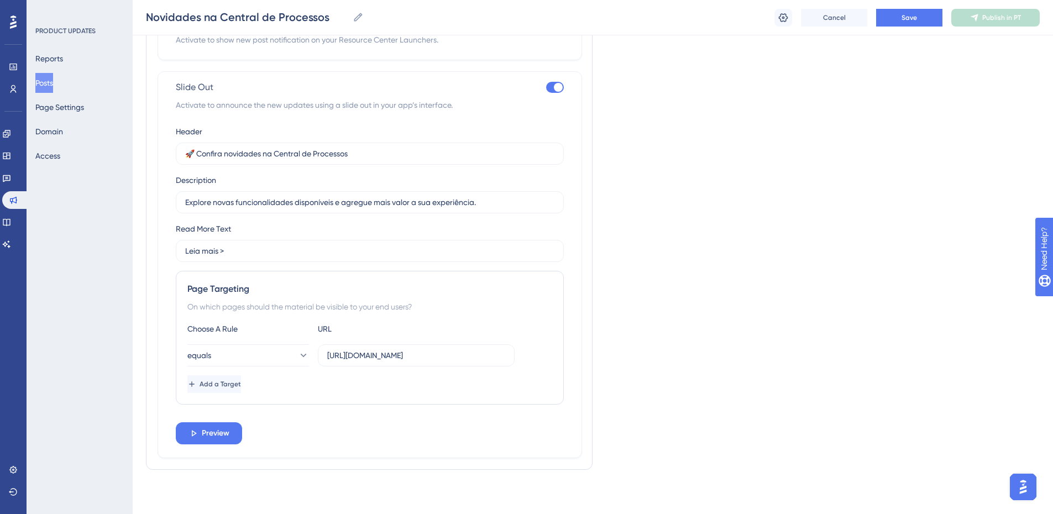
scroll to position [840, 0]
click at [217, 438] on span "Preview" at bounding box center [216, 433] width 28 height 13
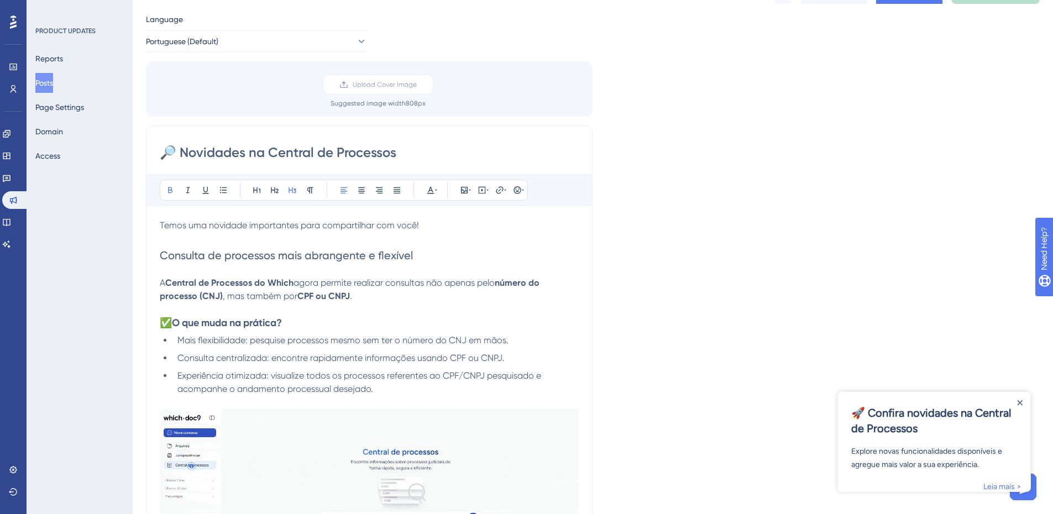
scroll to position [0, 0]
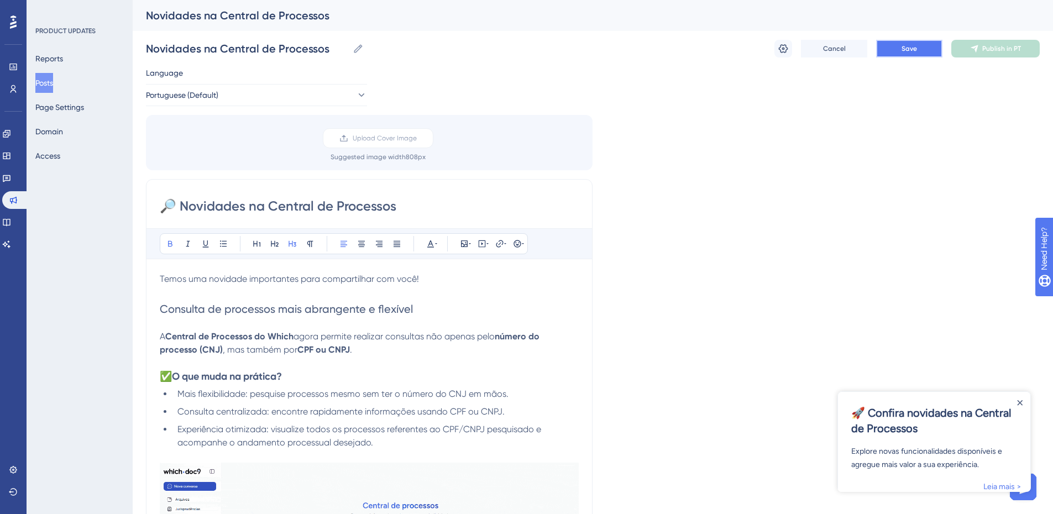
click at [917, 52] on button "Save" at bounding box center [909, 49] width 66 height 18
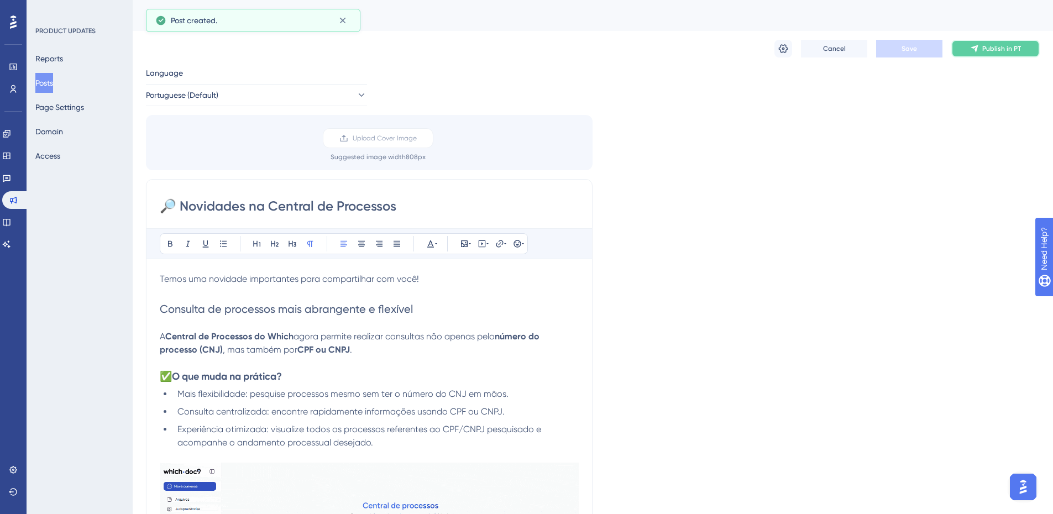
click at [993, 51] on span "Publish in PT" at bounding box center [1001, 48] width 39 height 9
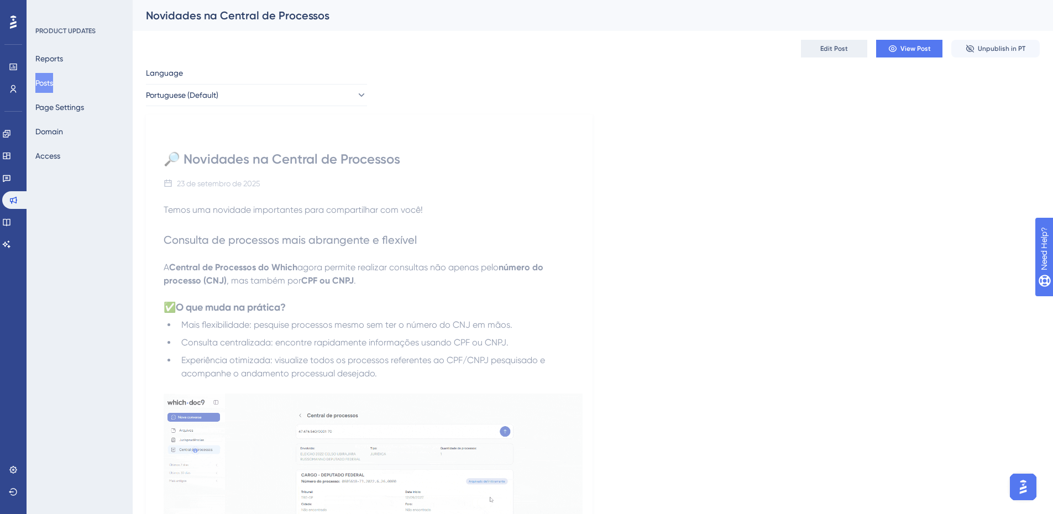
click at [815, 52] on button "Edit Post" at bounding box center [834, 49] width 66 height 18
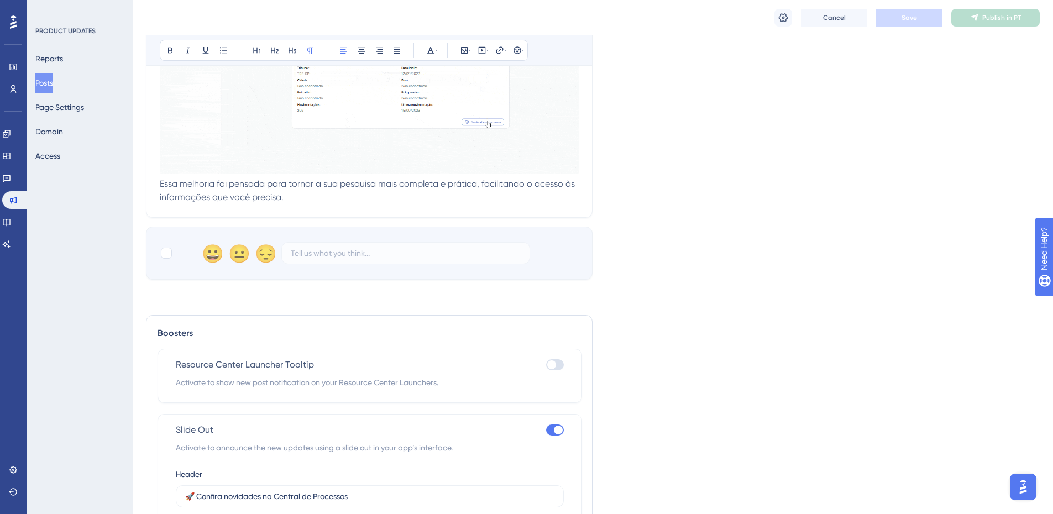
scroll to position [553, 0]
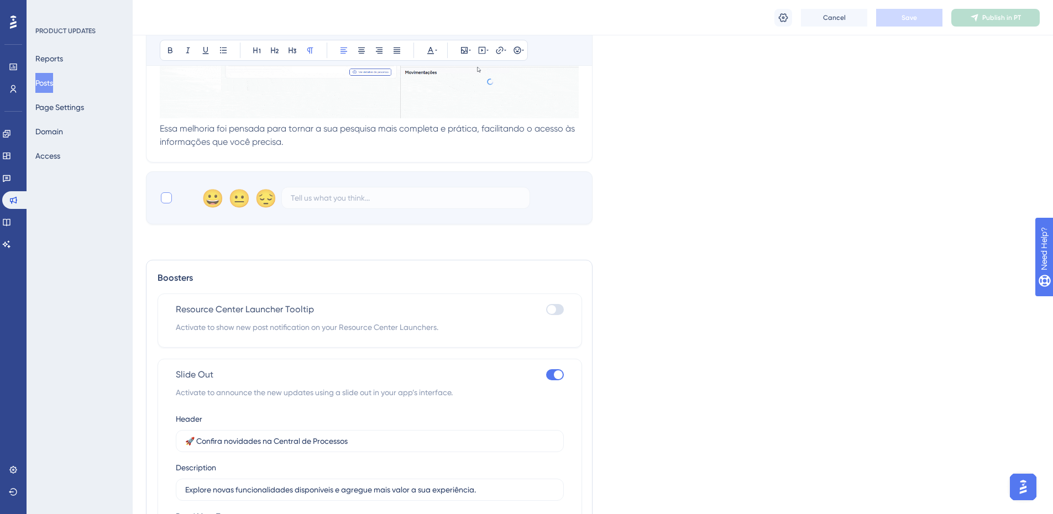
click at [164, 199] on div at bounding box center [166, 197] width 11 height 11
checkbox input "true"
click at [917, 22] on button "Save" at bounding box center [909, 18] width 66 height 18
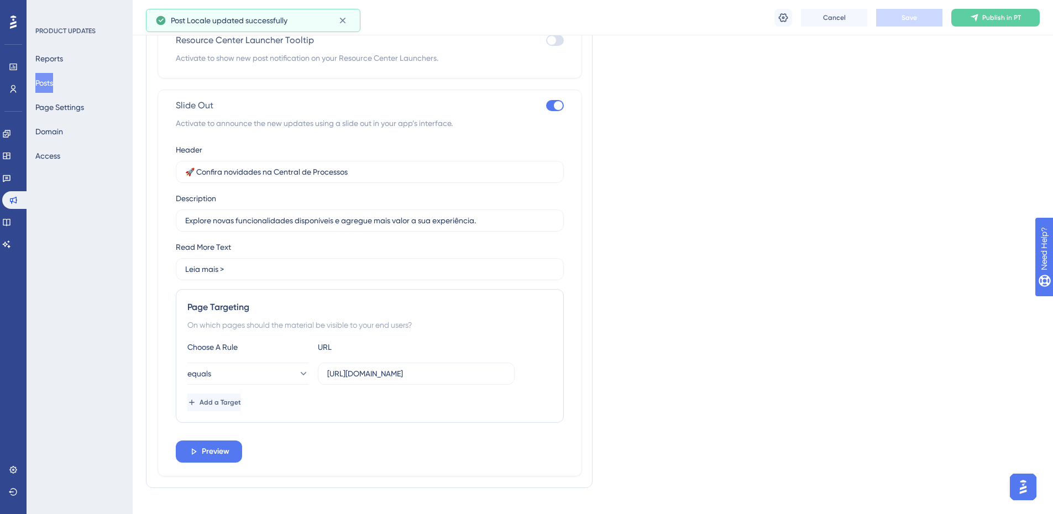
scroll to position [829, 0]
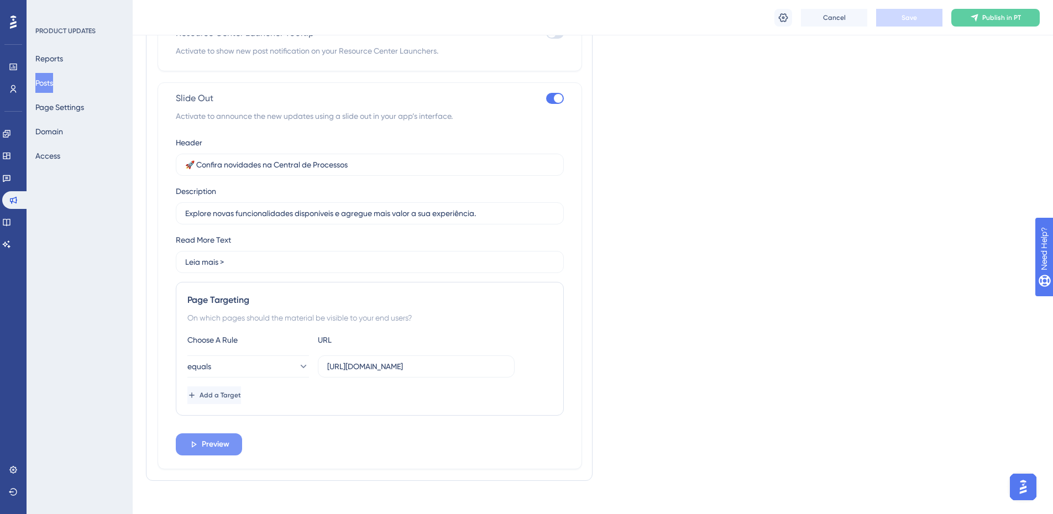
click at [209, 444] on span "Preview" at bounding box center [216, 444] width 28 height 13
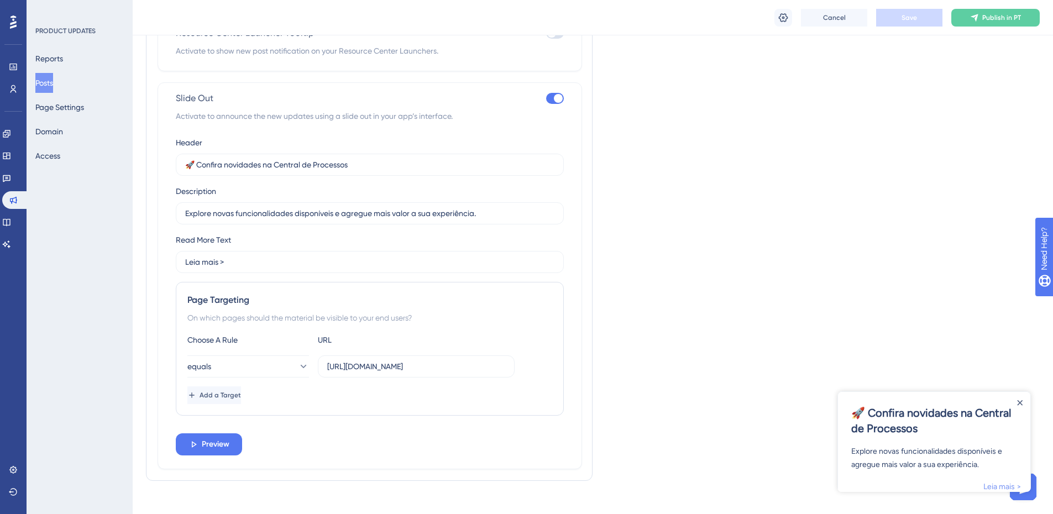
click at [1004, 488] on link "Leia mais >" at bounding box center [1002, 486] width 38 height 13
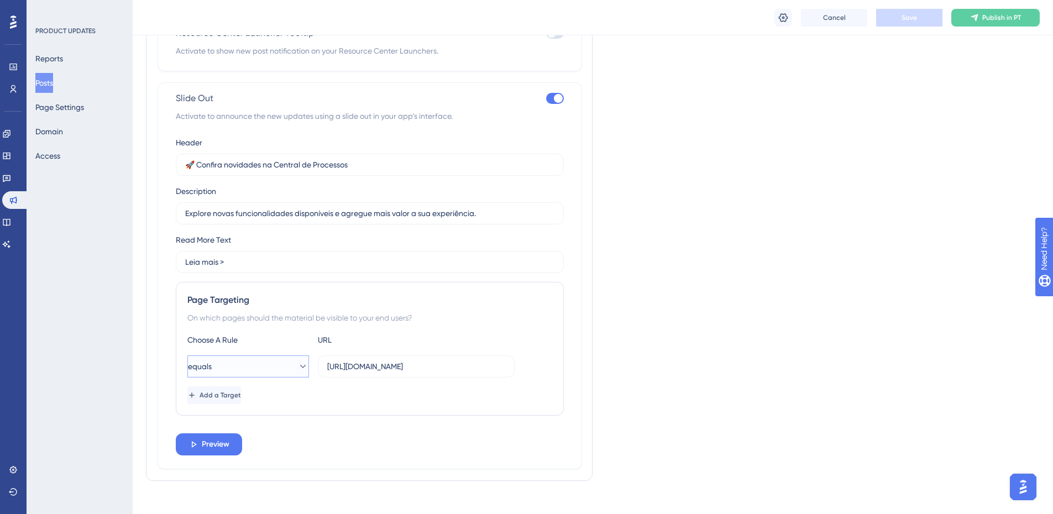
click at [297, 366] on icon at bounding box center [302, 366] width 11 height 11
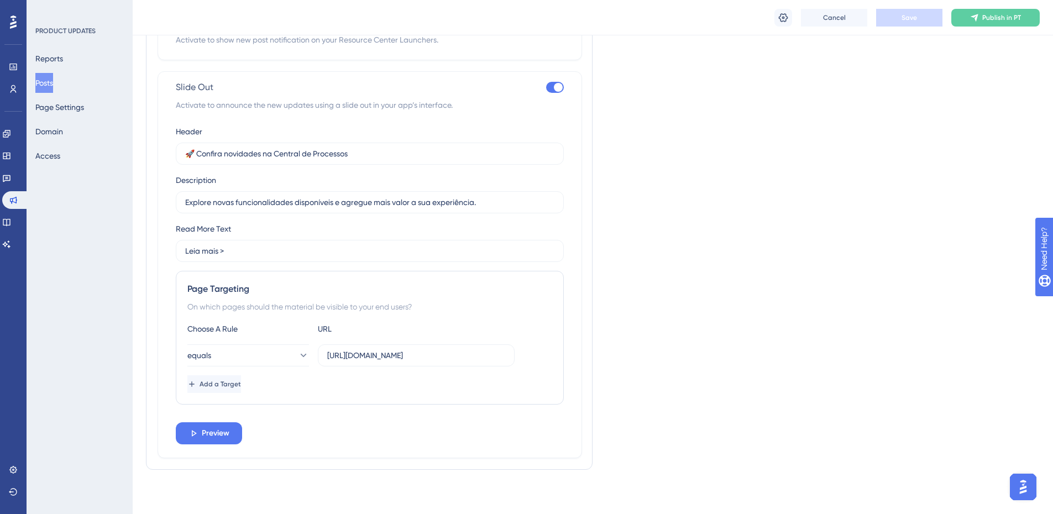
scroll to position [840, 0]
click at [255, 349] on button "equals" at bounding box center [248, 355] width 122 height 22
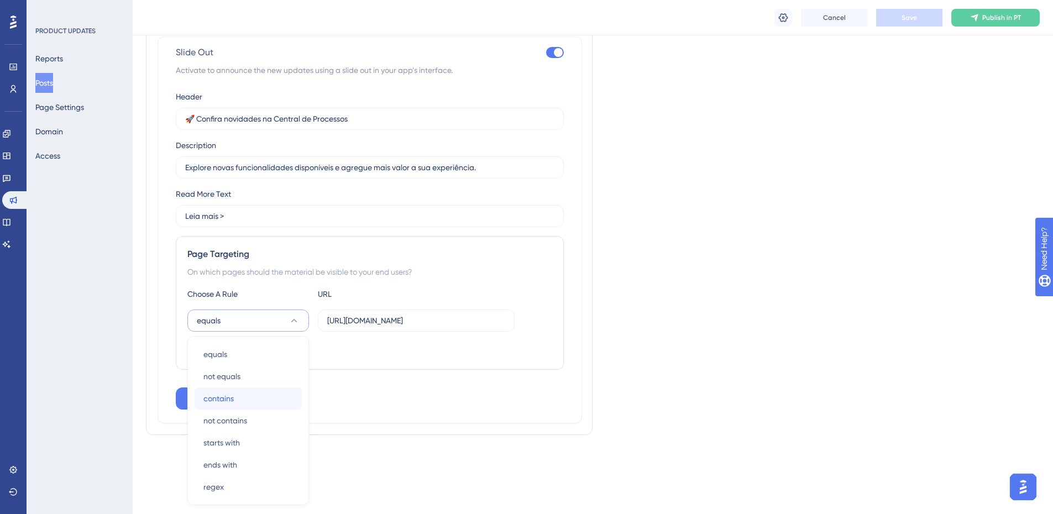
click at [266, 397] on div "contains contains" at bounding box center [248, 398] width 90 height 22
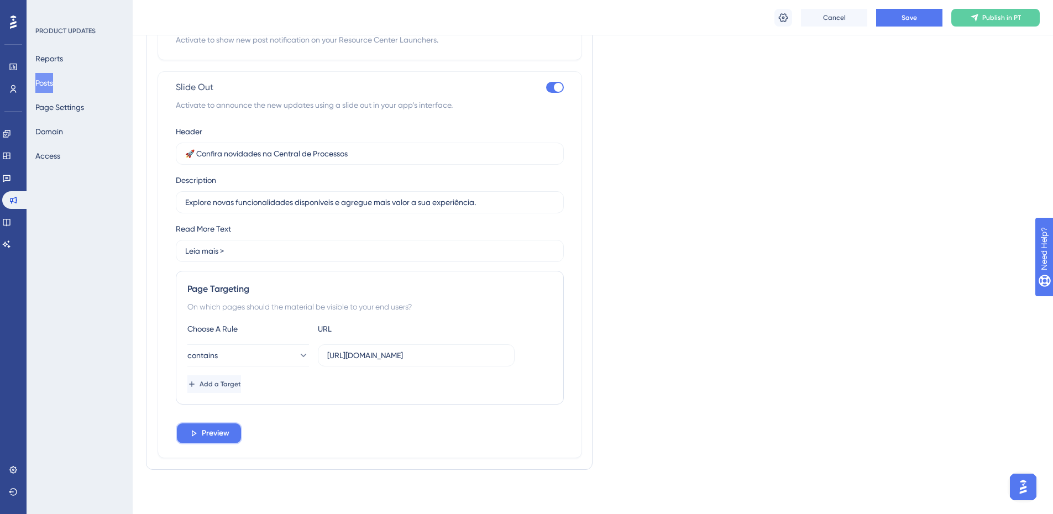
click at [216, 434] on span "Preview" at bounding box center [216, 433] width 28 height 13
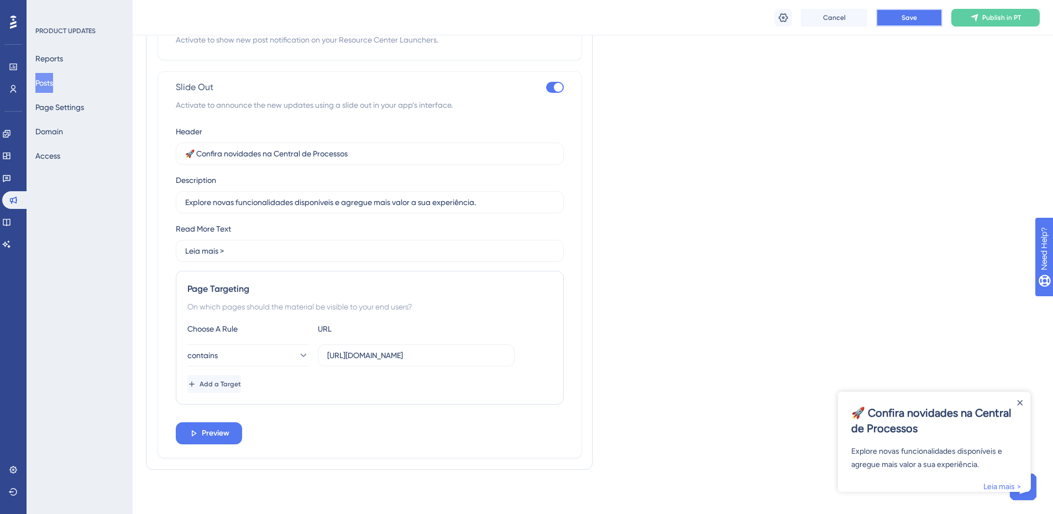
click at [911, 20] on span "Save" at bounding box center [908, 17] width 15 height 9
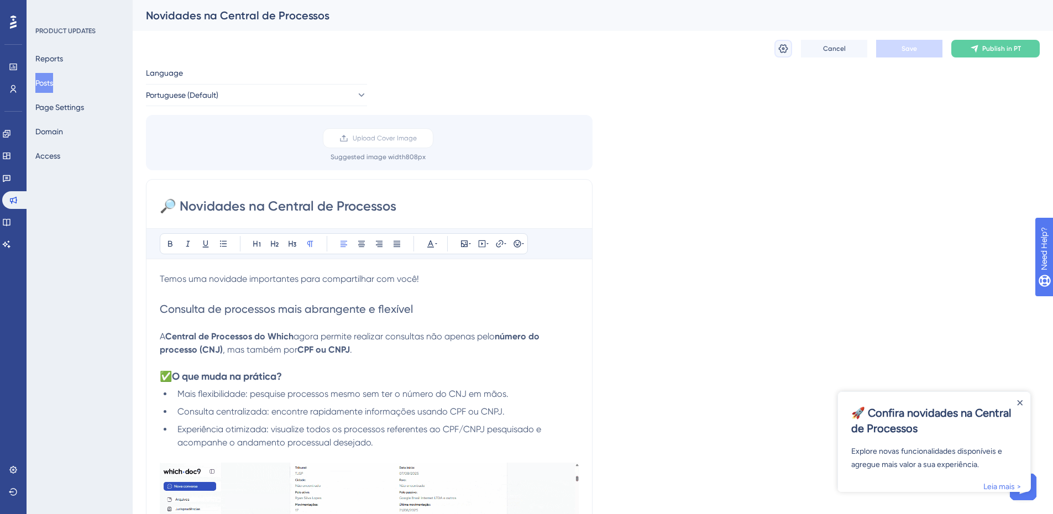
click at [785, 51] on icon at bounding box center [783, 48] width 11 height 11
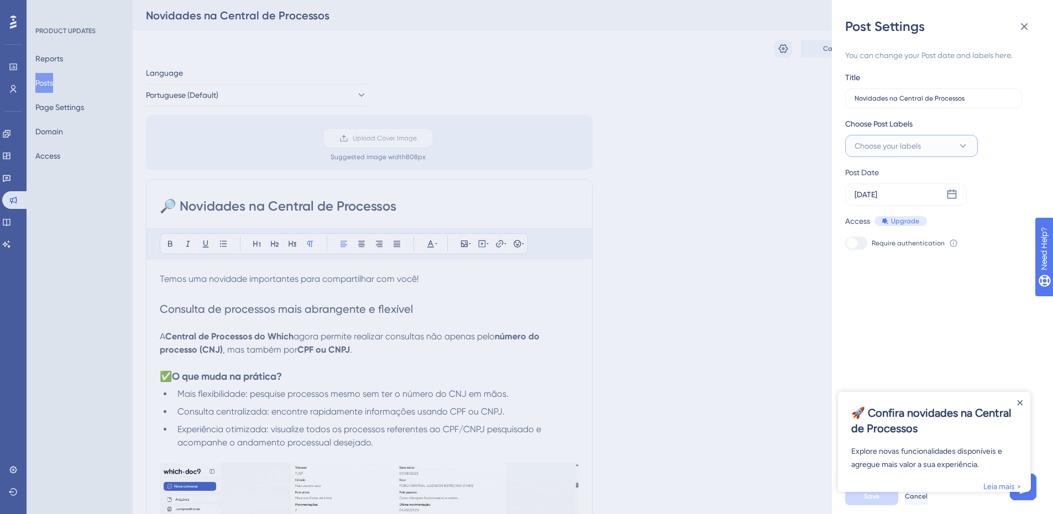
click at [957, 145] on button "Choose your labels" at bounding box center [911, 146] width 133 height 22
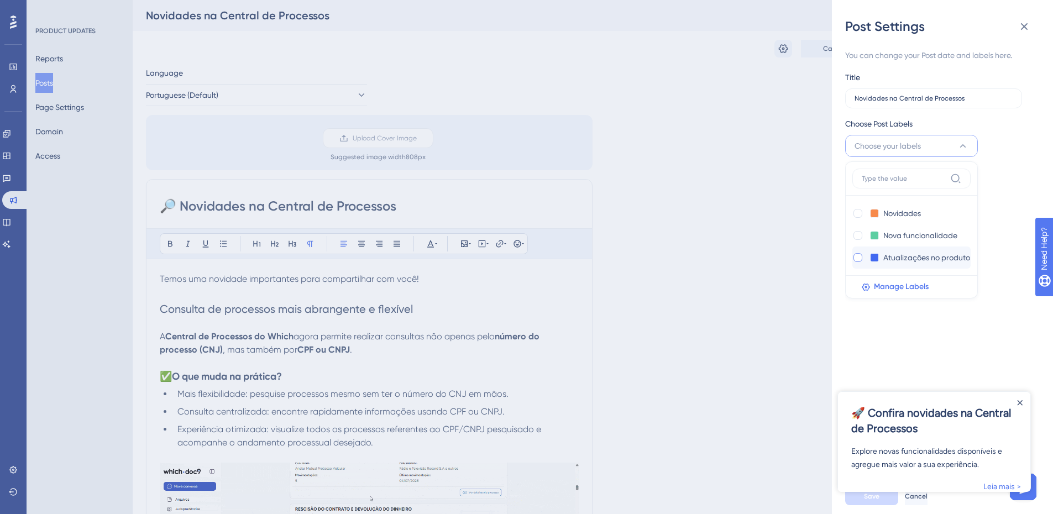
click at [858, 258] on div at bounding box center [857, 257] width 9 height 9
checkbox input "true"
click at [881, 319] on div "You can change your Post date and labels here. Title Novidades na Central de Pr…" at bounding box center [946, 256] width 203 height 443
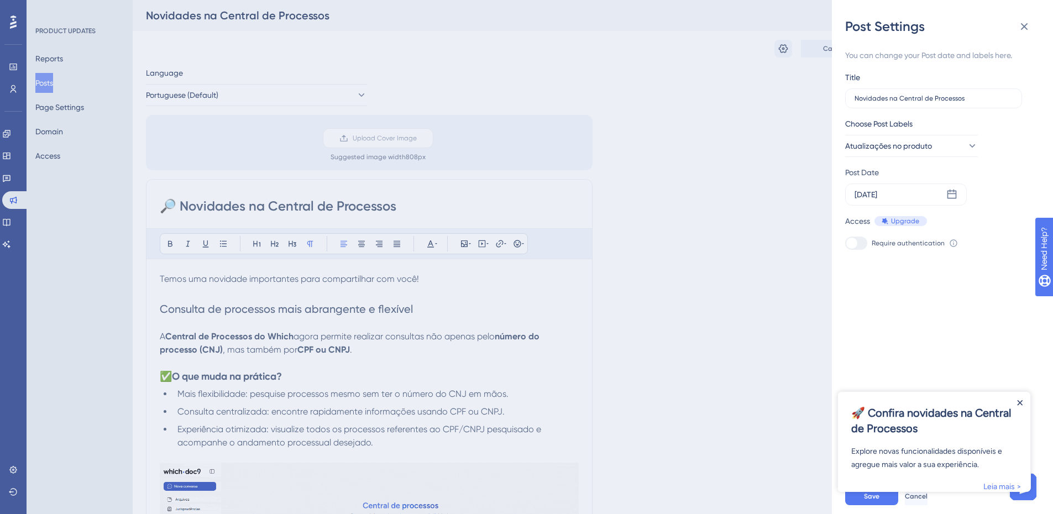
click at [1020, 403] on icon "Close Announcement" at bounding box center [1019, 402] width 5 height 5
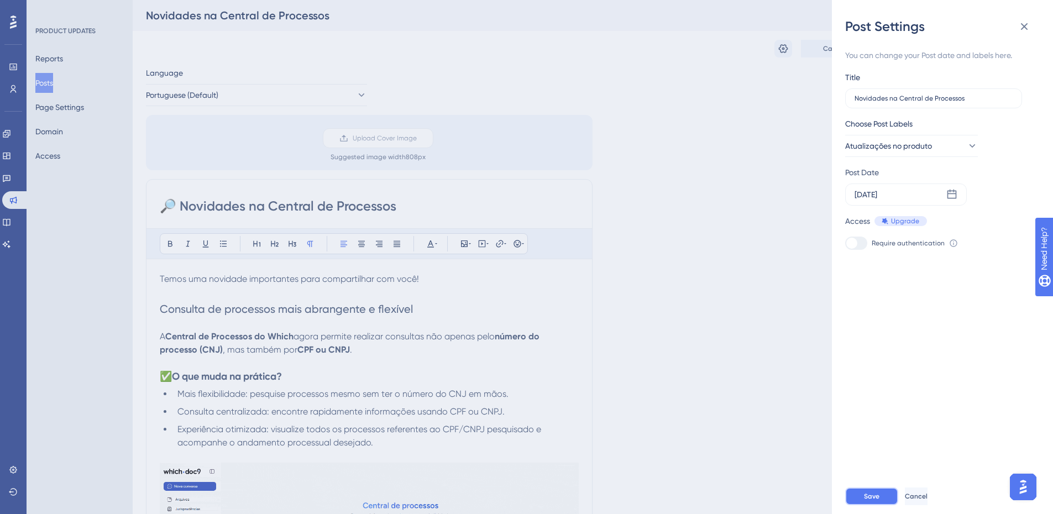
click at [876, 501] on span "Save" at bounding box center [871, 496] width 15 height 9
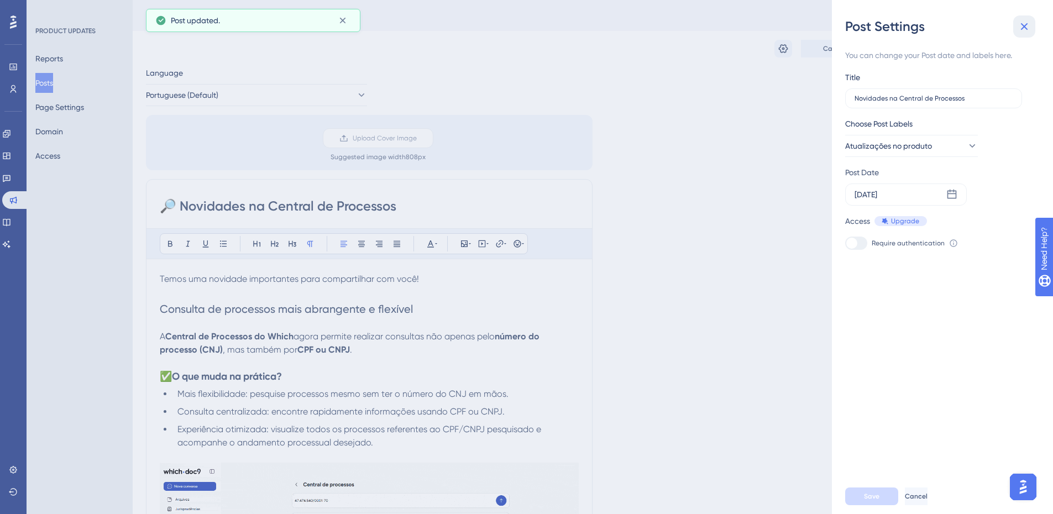
click at [1021, 31] on icon at bounding box center [1023, 26] width 13 height 13
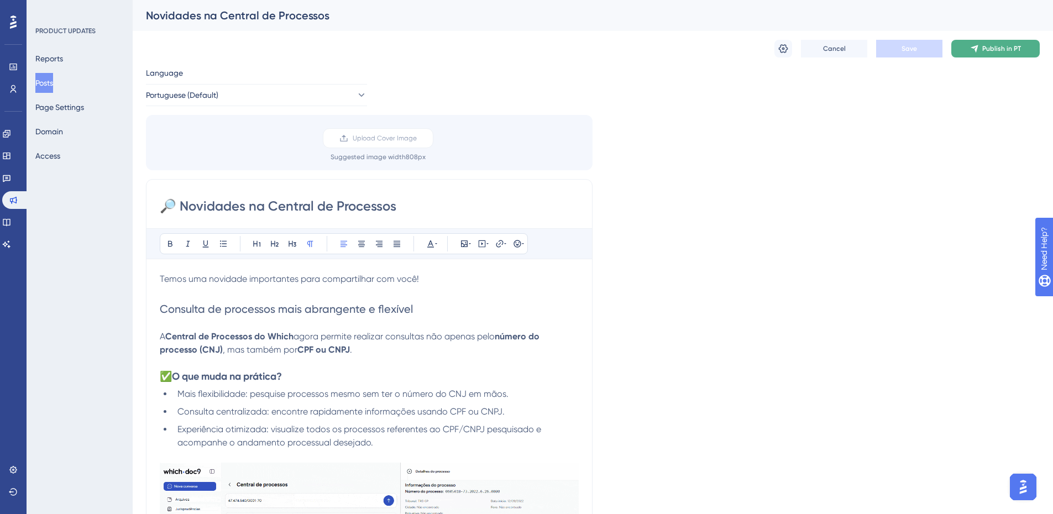
click at [966, 52] on button "Publish in PT" at bounding box center [995, 49] width 88 height 18
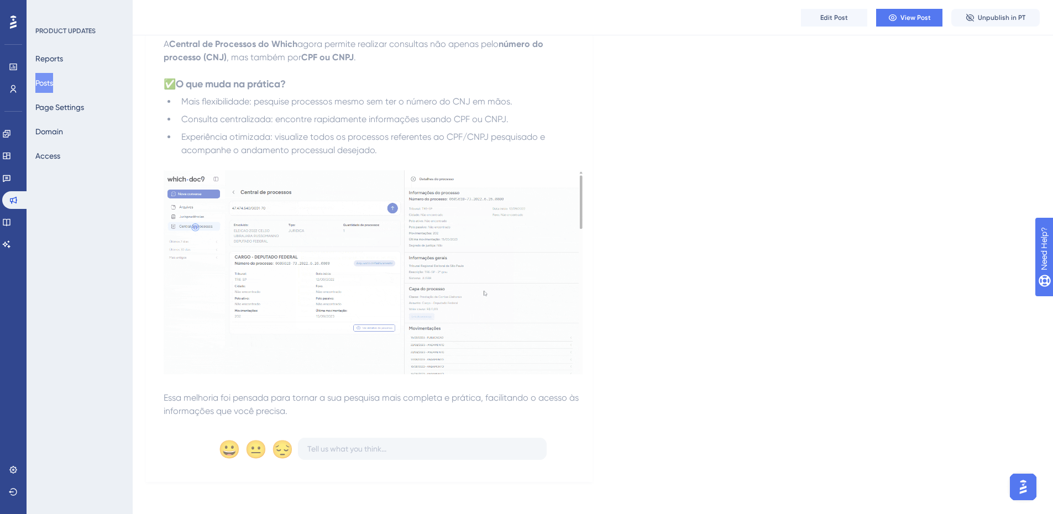
scroll to position [246, 0]
click at [843, 19] on span "Edit Post" at bounding box center [834, 17] width 28 height 9
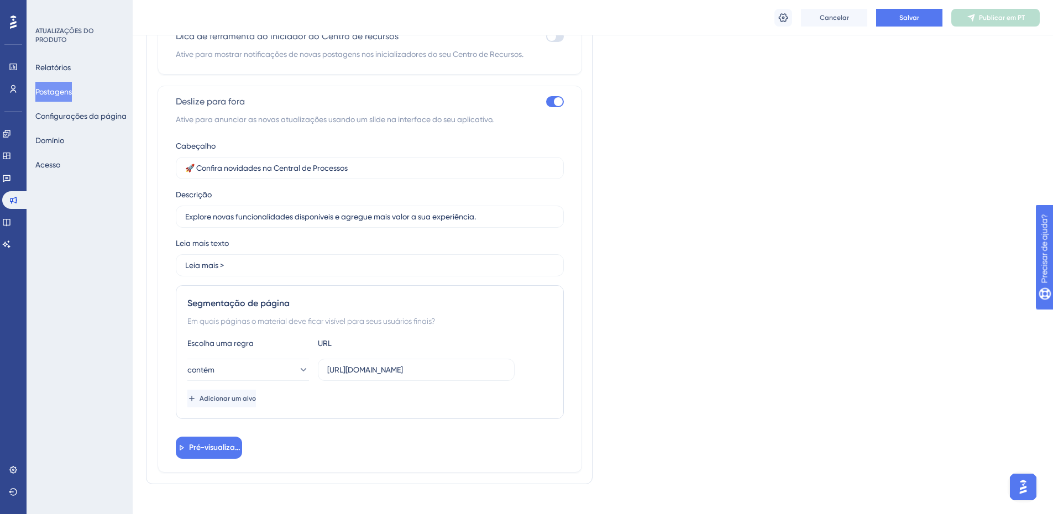
scroll to position [840, 0]
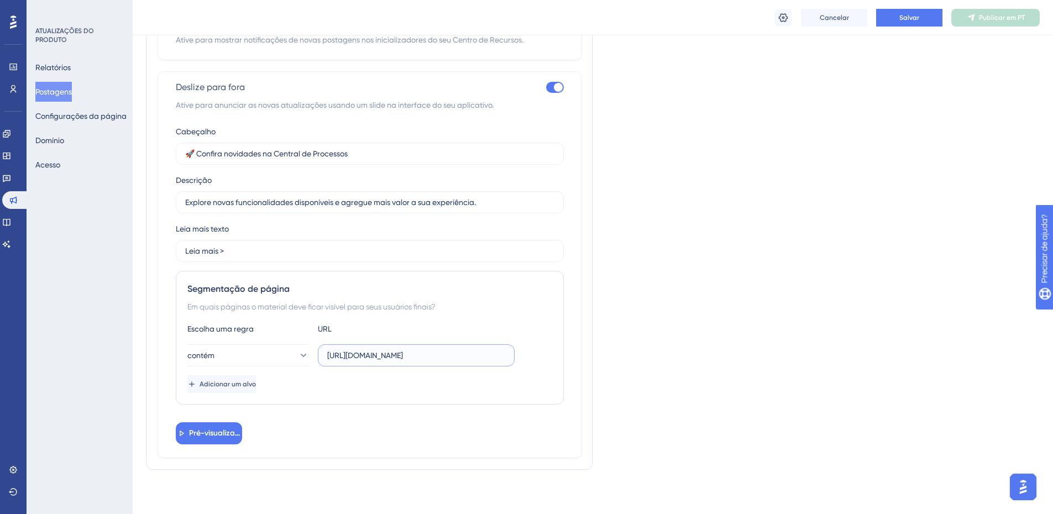
drag, startPoint x: 358, startPoint y: 359, endPoint x: 323, endPoint y: 356, distance: 34.3
click at [323, 356] on label "[URL][DOMAIN_NAME]" at bounding box center [416, 355] width 197 height 22
type input "[DOMAIN_NAME][URL]"
click at [330, 363] on label "[DOMAIN_NAME][URL]" at bounding box center [416, 355] width 197 height 22
click at [330, 361] on input "[DOMAIN_NAME][URL]" at bounding box center [416, 355] width 178 height 12
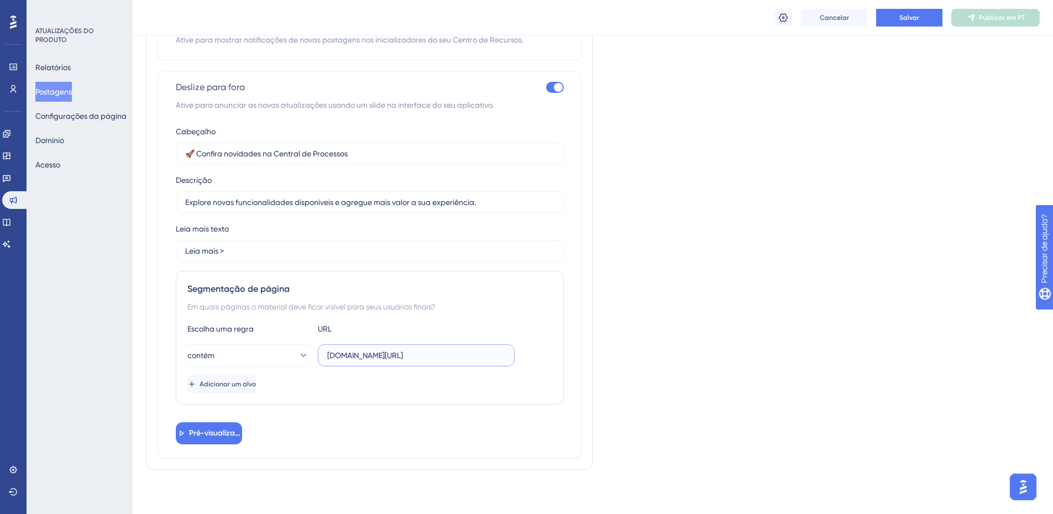
click at [342, 354] on input "[DOMAIN_NAME][URL]" at bounding box center [416, 355] width 178 height 12
click at [356, 356] on input "[DOMAIN_NAME][URL]" at bounding box center [416, 355] width 178 height 12
click at [196, 429] on font "Pré-visualização" at bounding box center [219, 432] width 60 height 9
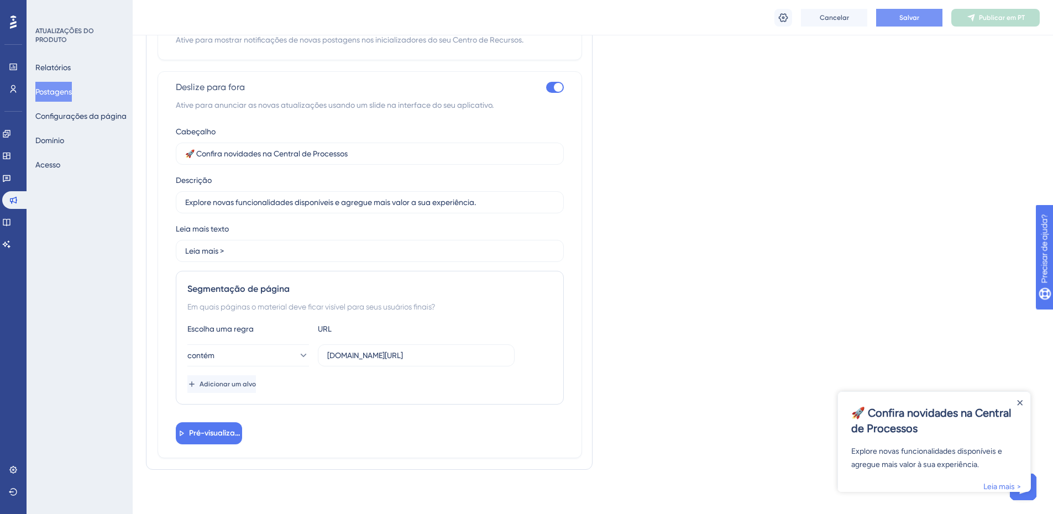
click at [899, 22] on button "Salvar" at bounding box center [909, 18] width 66 height 18
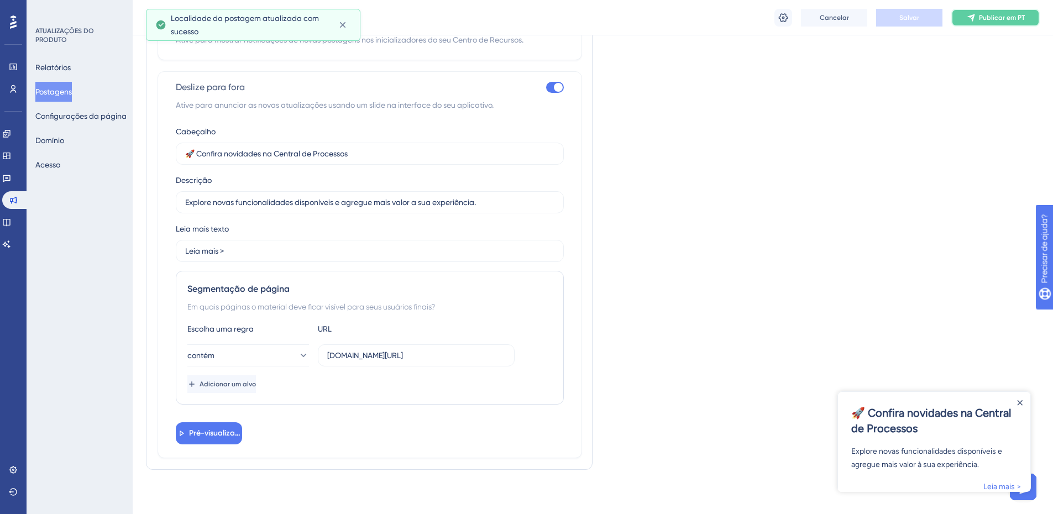
click at [984, 20] on font "Publicar em PT" at bounding box center [1002, 18] width 46 height 8
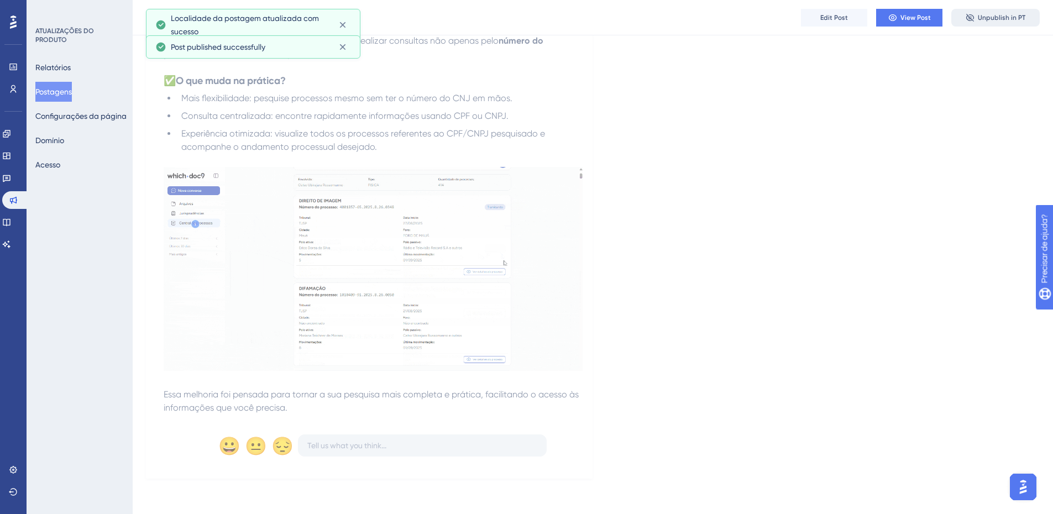
scroll to position [246, 0]
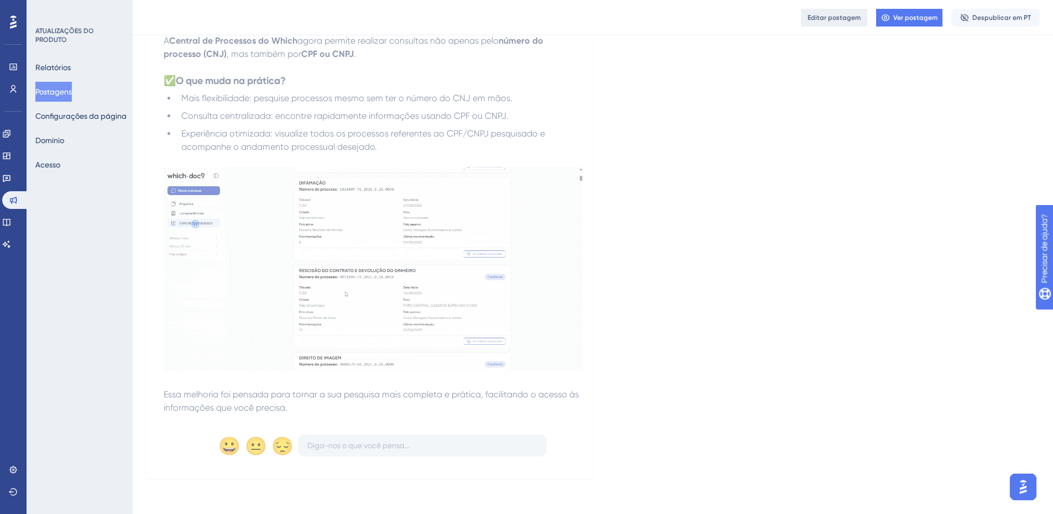
click at [863, 23] on button "Editar postagem" at bounding box center [834, 18] width 66 height 18
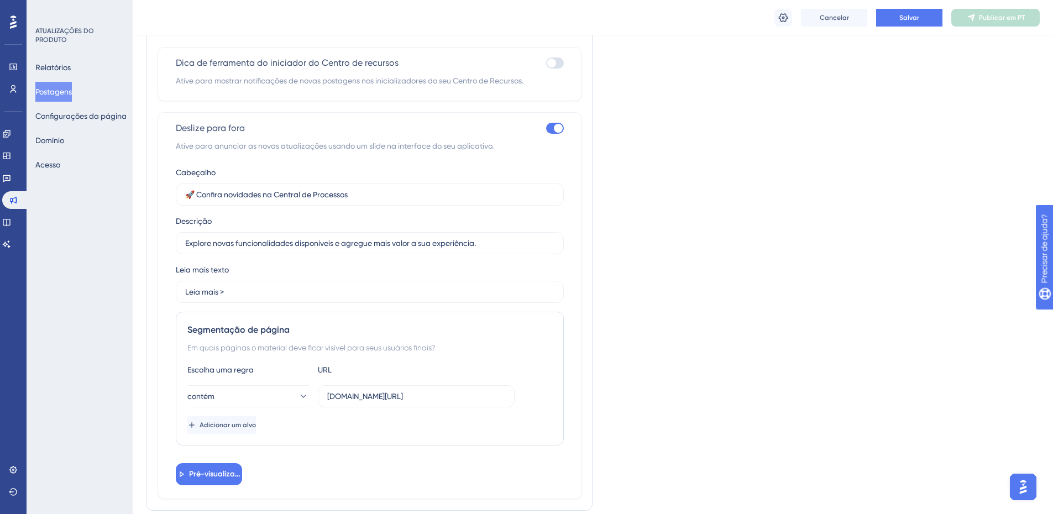
scroll to position [784, 0]
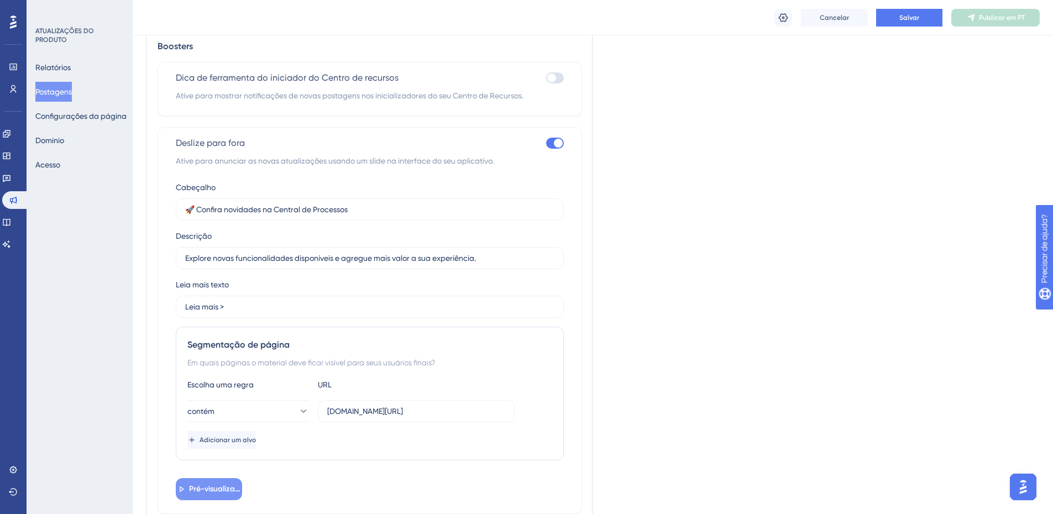
click at [232, 493] on font "Pré-visualização" at bounding box center [219, 488] width 60 height 9
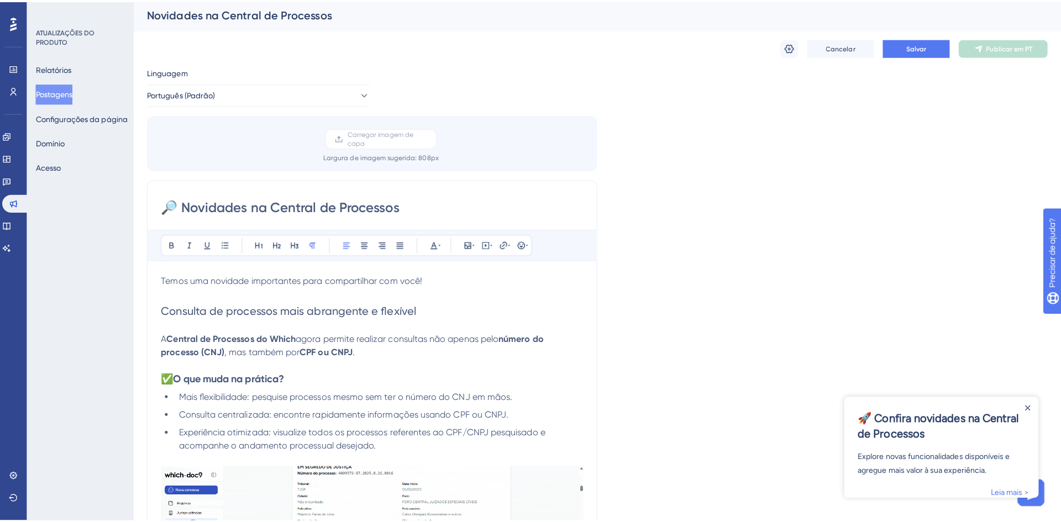
scroll to position [0, 0]
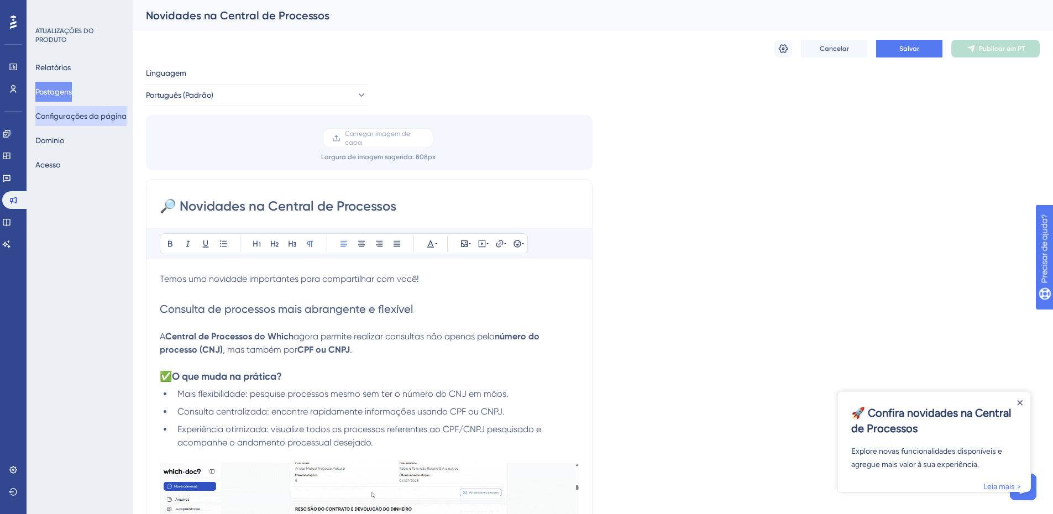
click at [98, 118] on font "Configurações da página" at bounding box center [80, 116] width 91 height 9
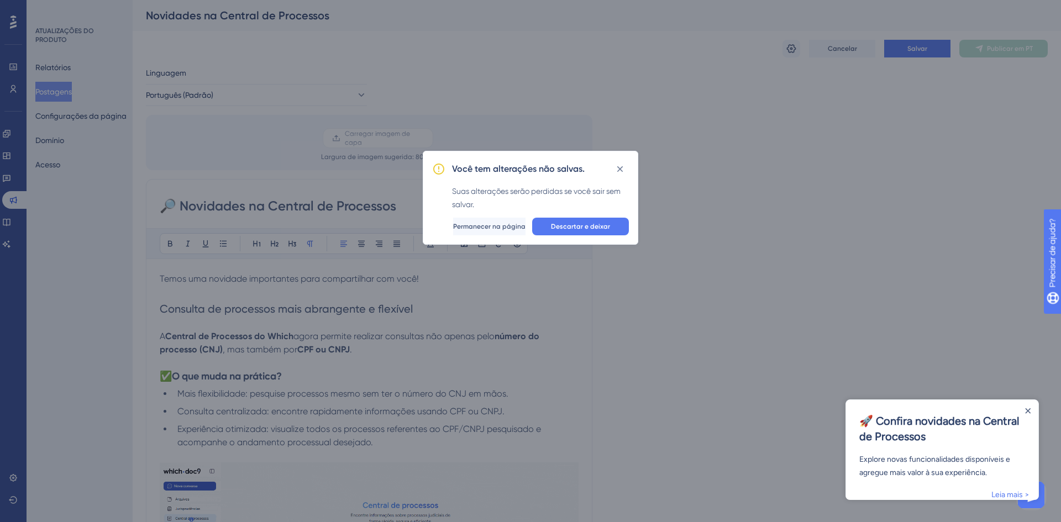
click at [463, 224] on font "Permanecer na página" at bounding box center [489, 227] width 72 height 8
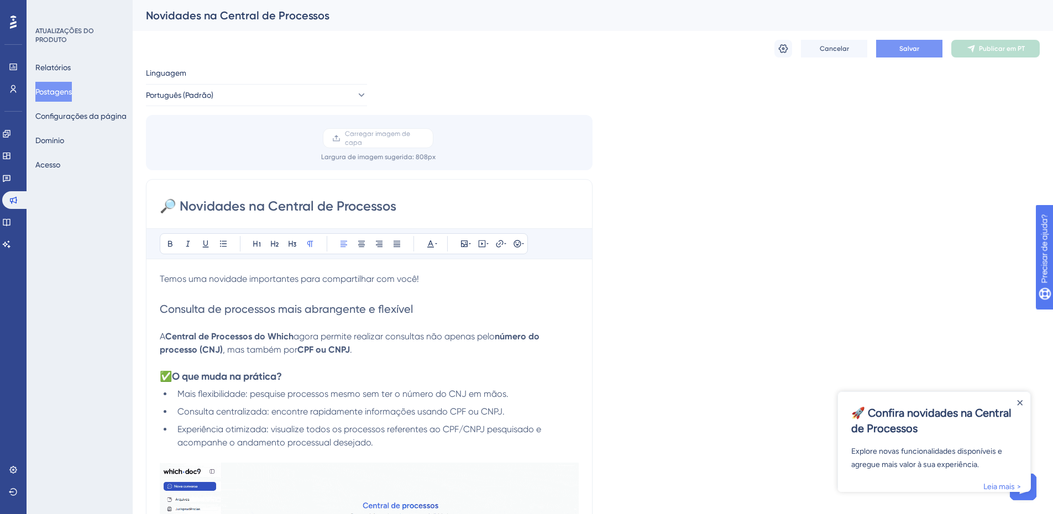
click at [905, 43] on button "Salvar" at bounding box center [909, 49] width 66 height 18
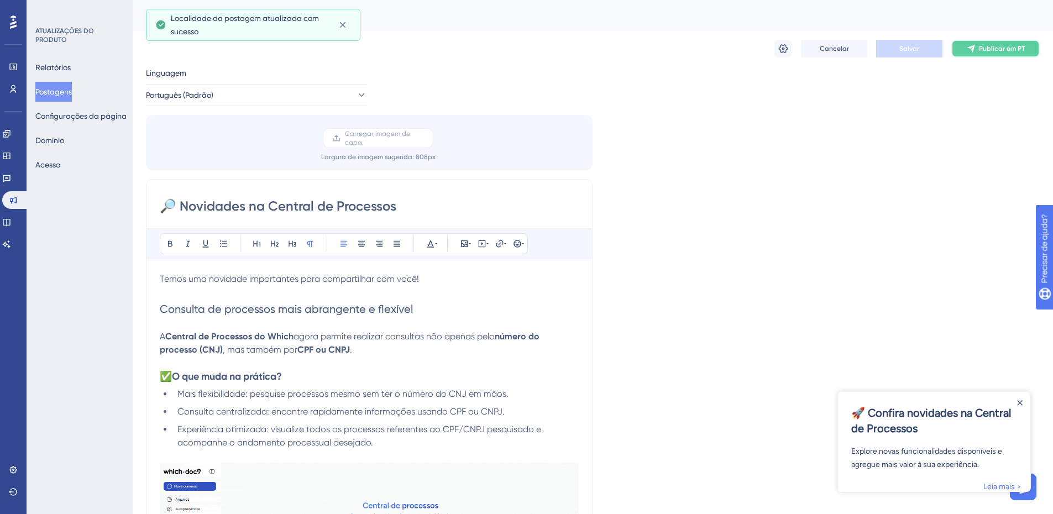
click at [1009, 52] on font "Publicar em PT" at bounding box center [1002, 49] width 46 height 8
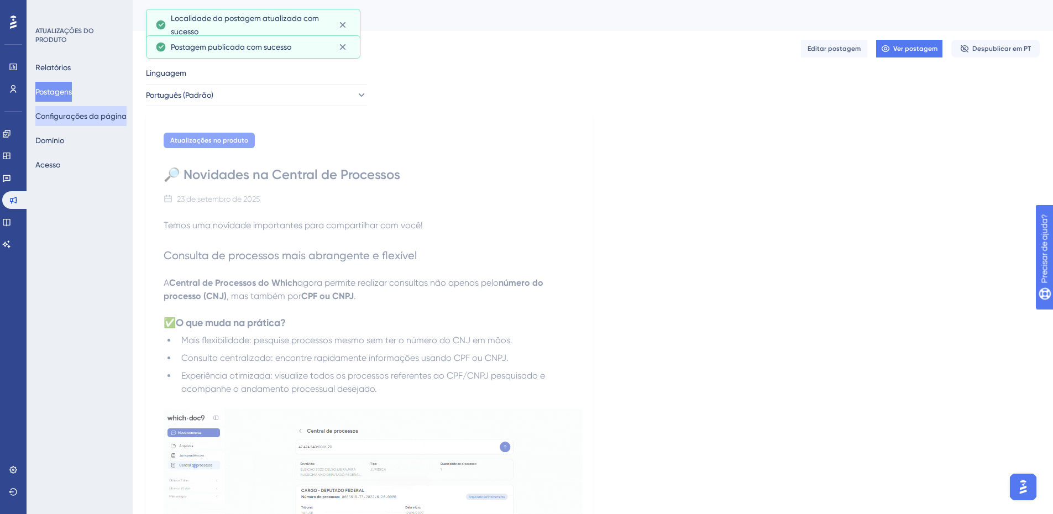
click at [110, 119] on font "Configurações da página" at bounding box center [80, 116] width 91 height 9
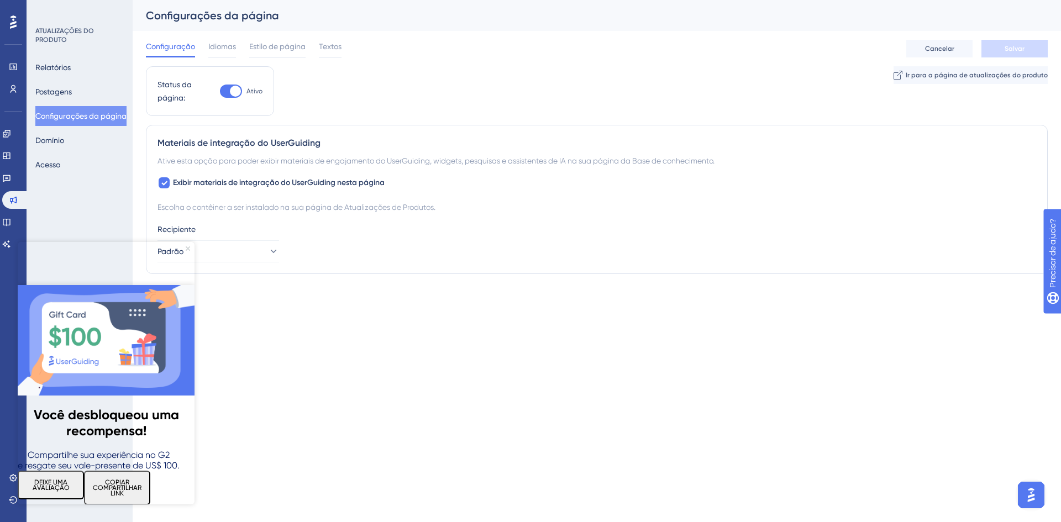
click at [189, 249] on icon "Fechar visualização" at bounding box center [188, 248] width 4 height 4
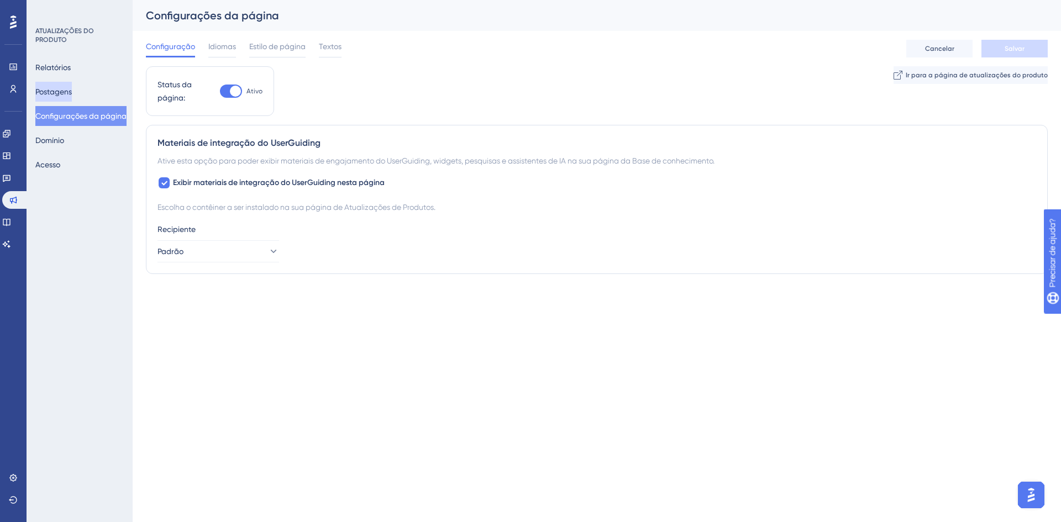
click at [71, 97] on font "Postagens" at bounding box center [53, 91] width 36 height 13
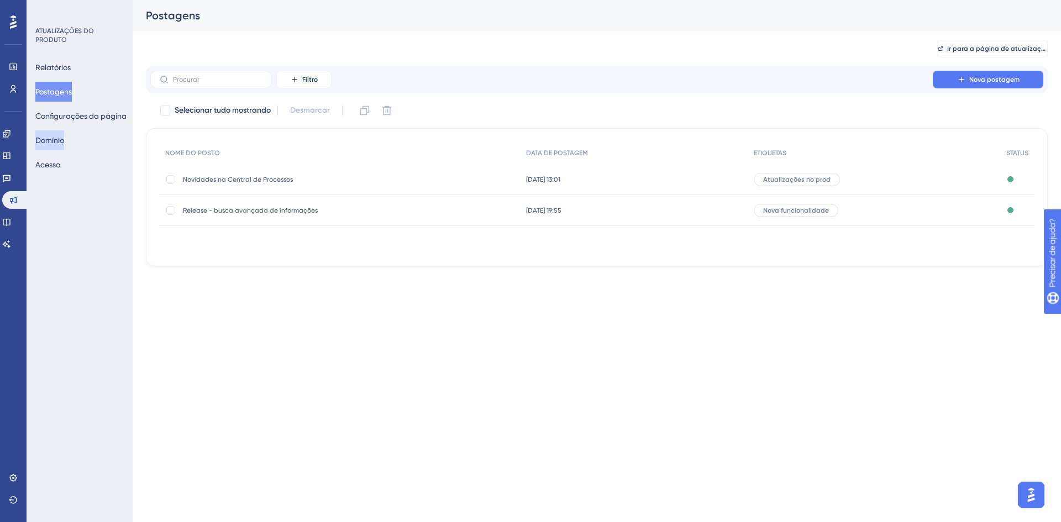
click at [64, 142] on button "Domínio" at bounding box center [49, 140] width 29 height 20
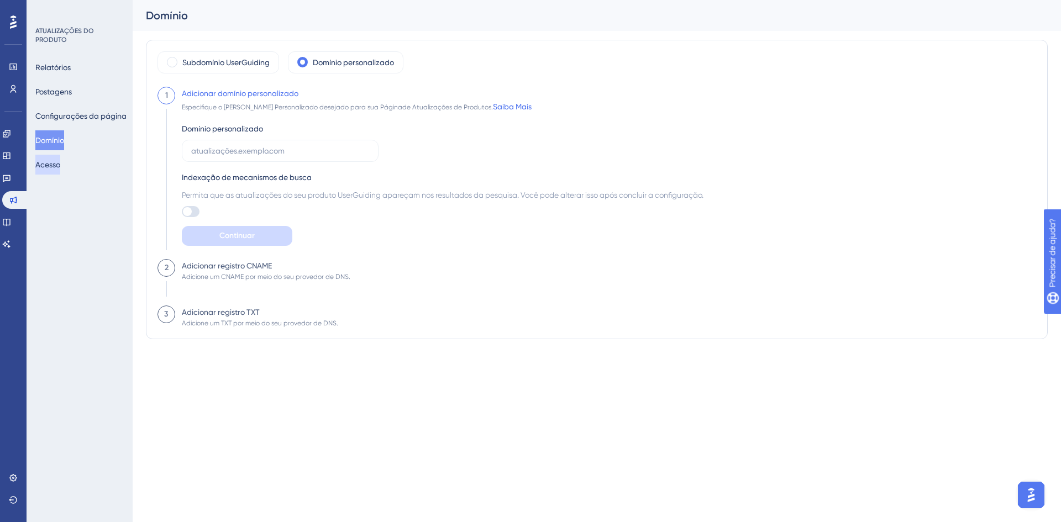
click at [59, 167] on font "Acesso" at bounding box center [47, 164] width 25 height 9
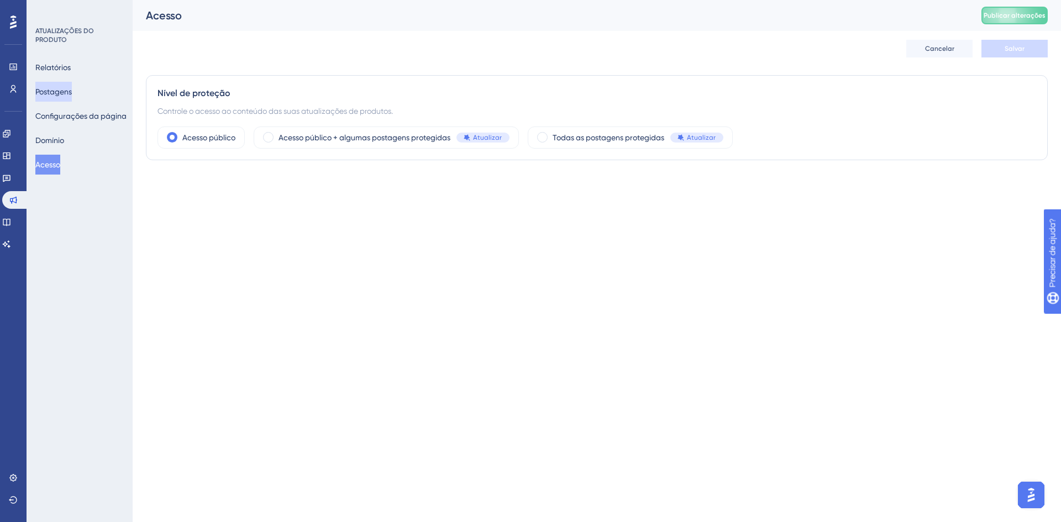
click at [64, 97] on font "Postagens" at bounding box center [53, 91] width 36 height 13
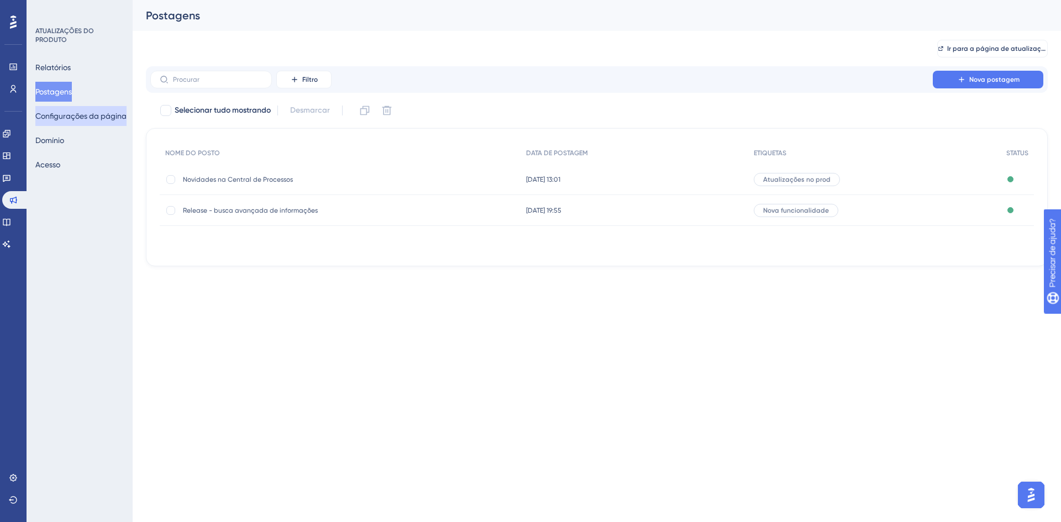
click at [85, 114] on font "Configurações da página" at bounding box center [80, 116] width 91 height 9
